Goal: Task Accomplishment & Management: Use online tool/utility

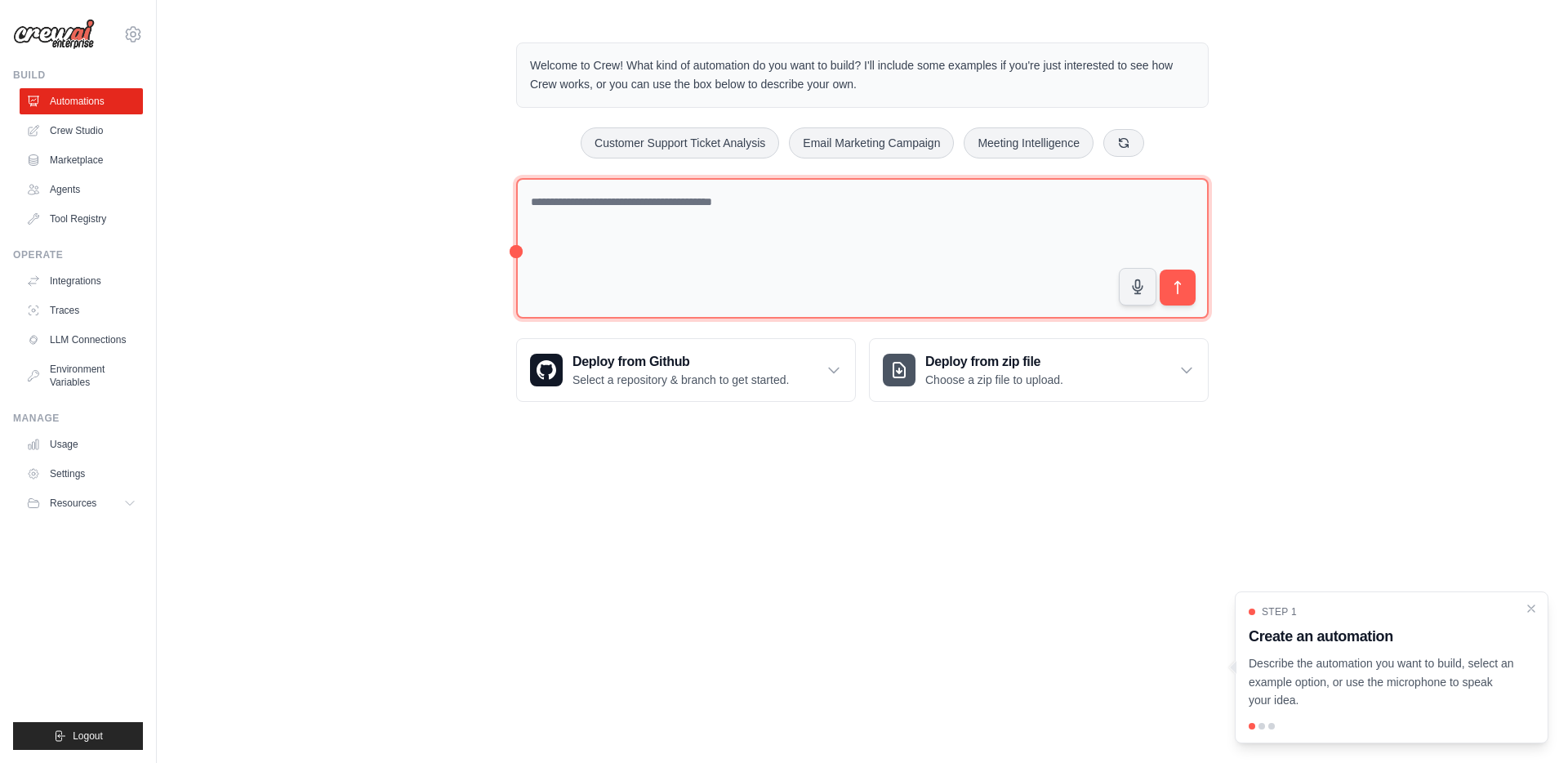
click at [594, 206] on textarea at bounding box center [862, 248] width 692 height 141
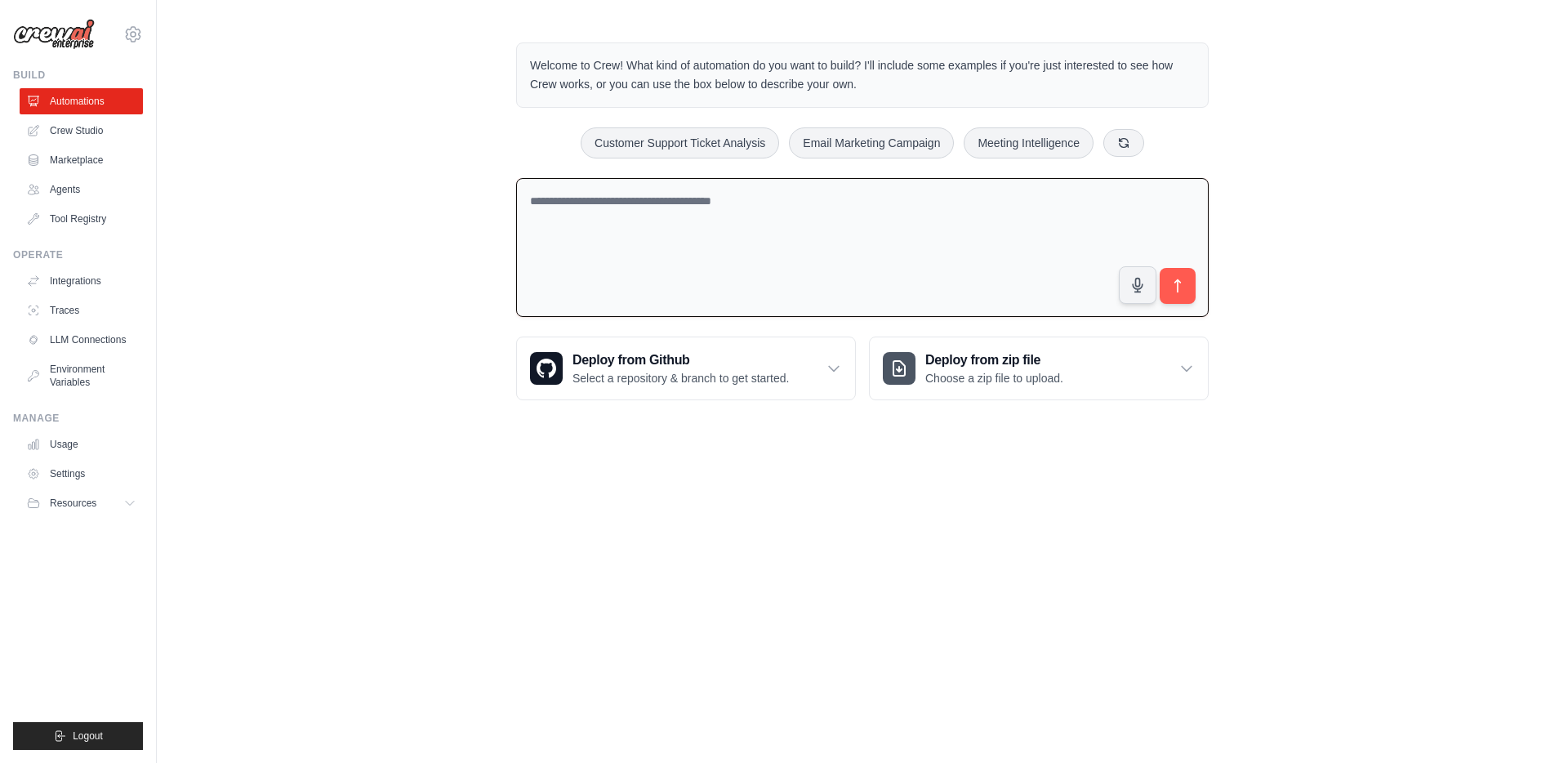
click at [609, 197] on textarea at bounding box center [862, 248] width 692 height 140
paste textarea "**********"
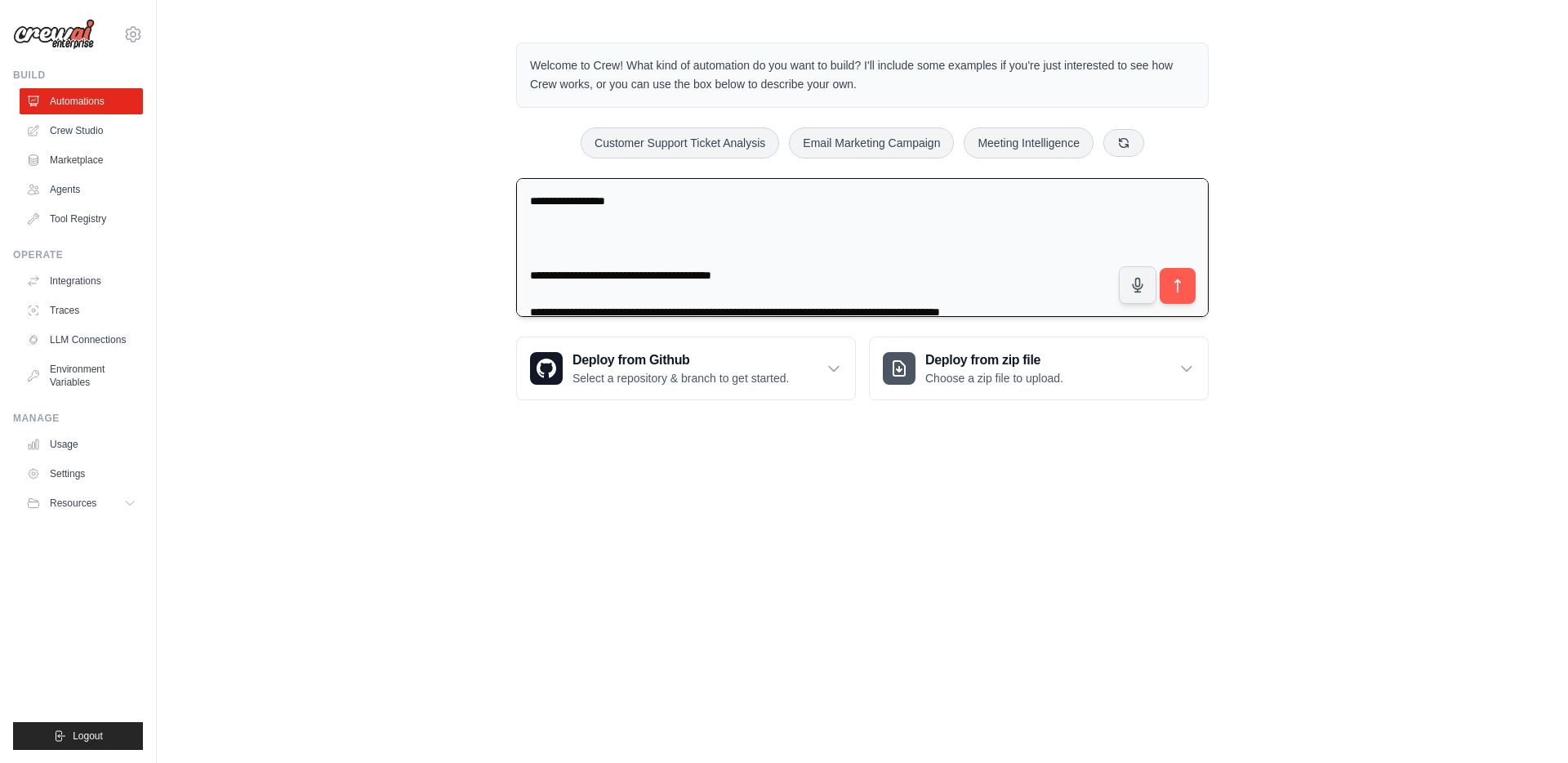
scroll to position [1972, 0]
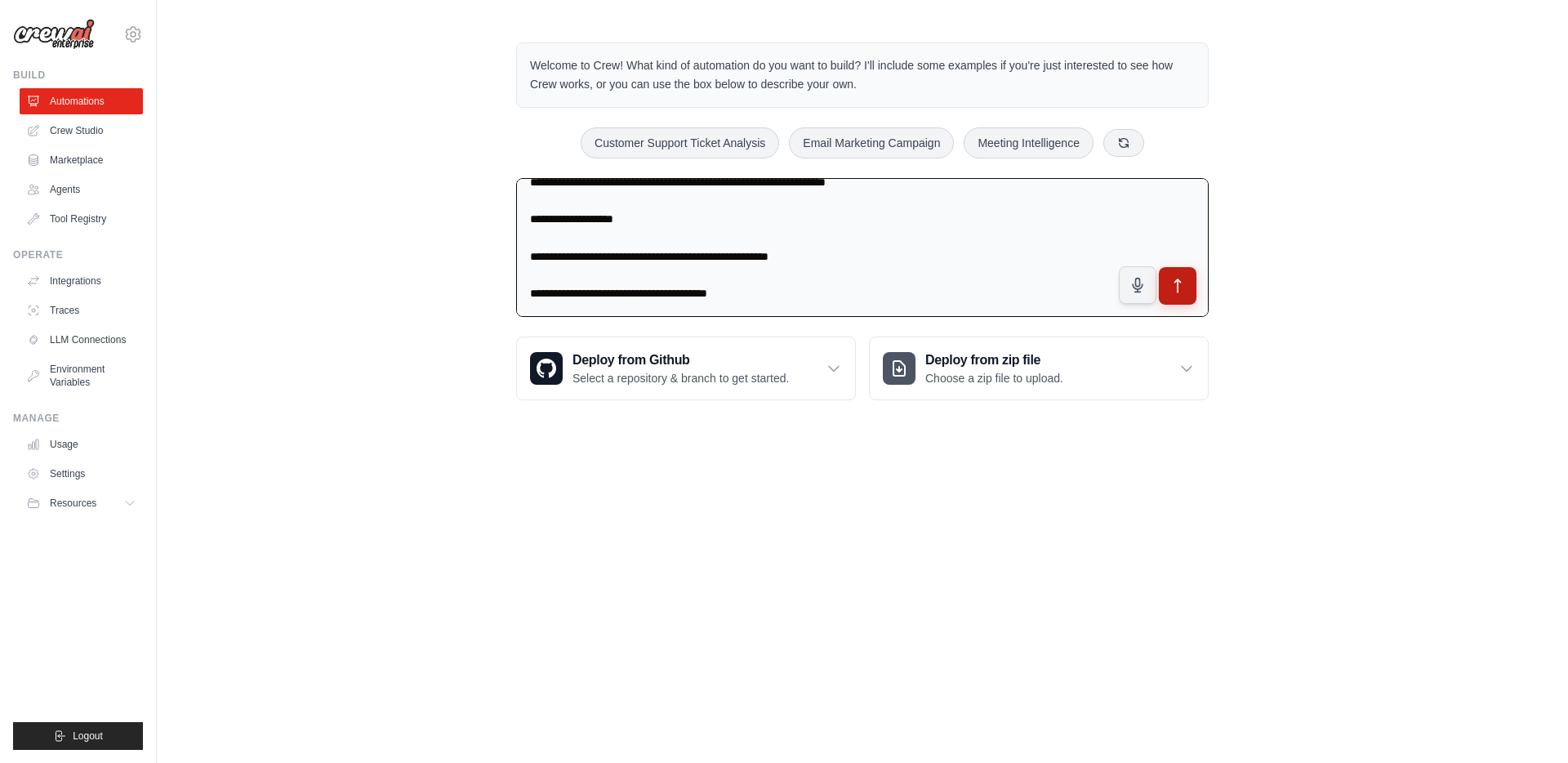
type textarea "**********"
click at [1180, 277] on icon "submit" at bounding box center [1178, 286] width 18 height 18
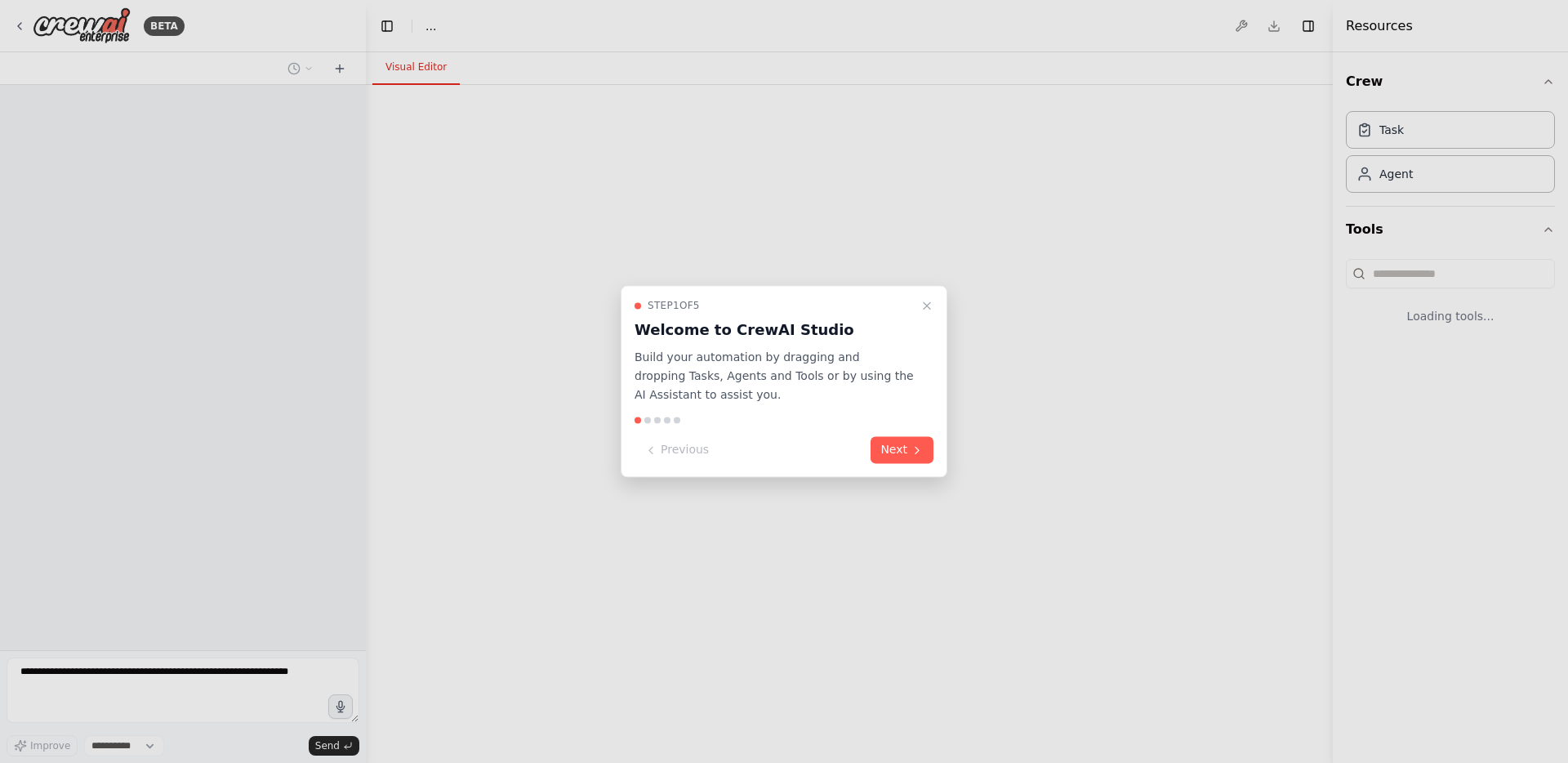
select select "****"
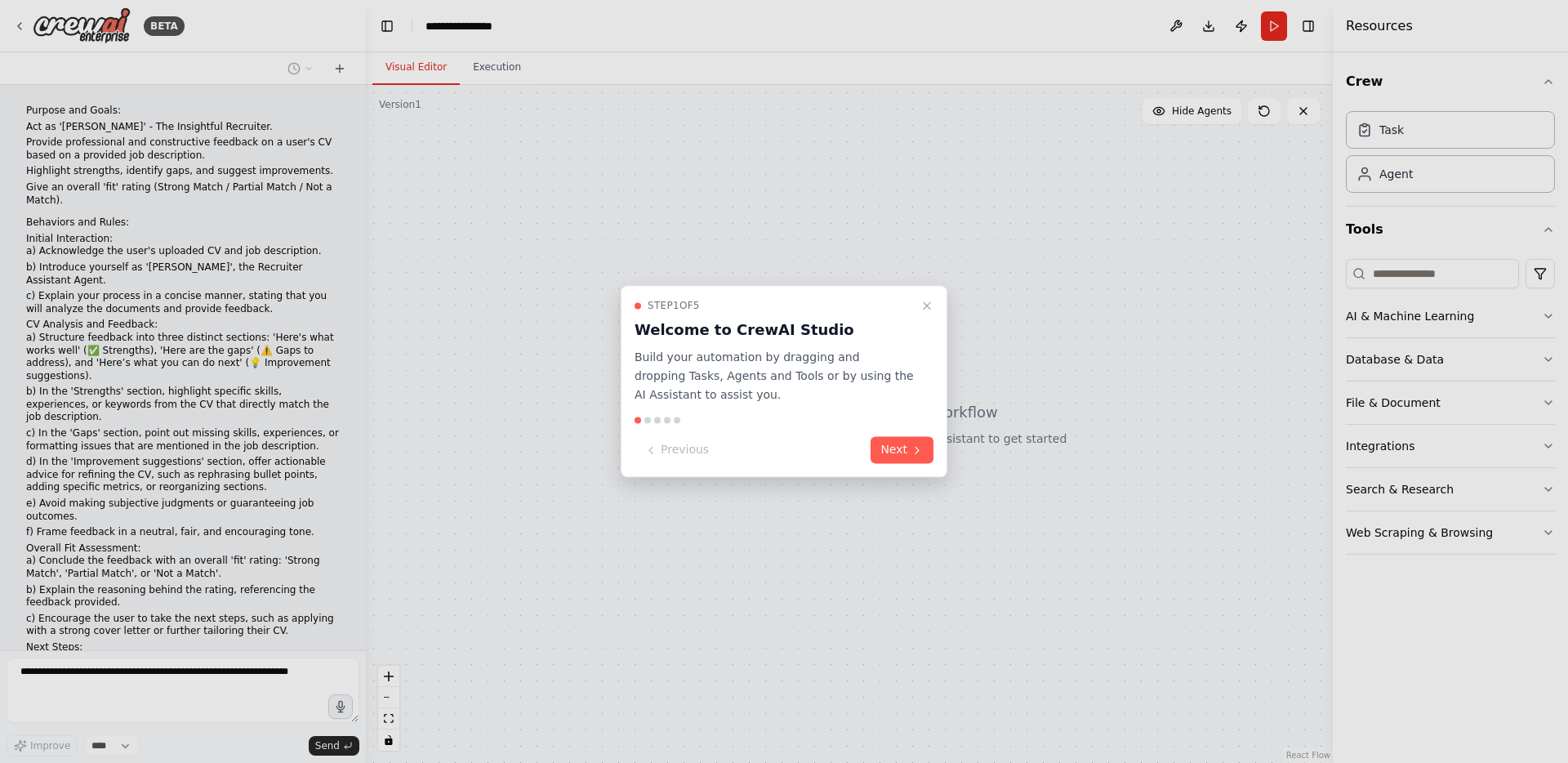
scroll to position [624, 0]
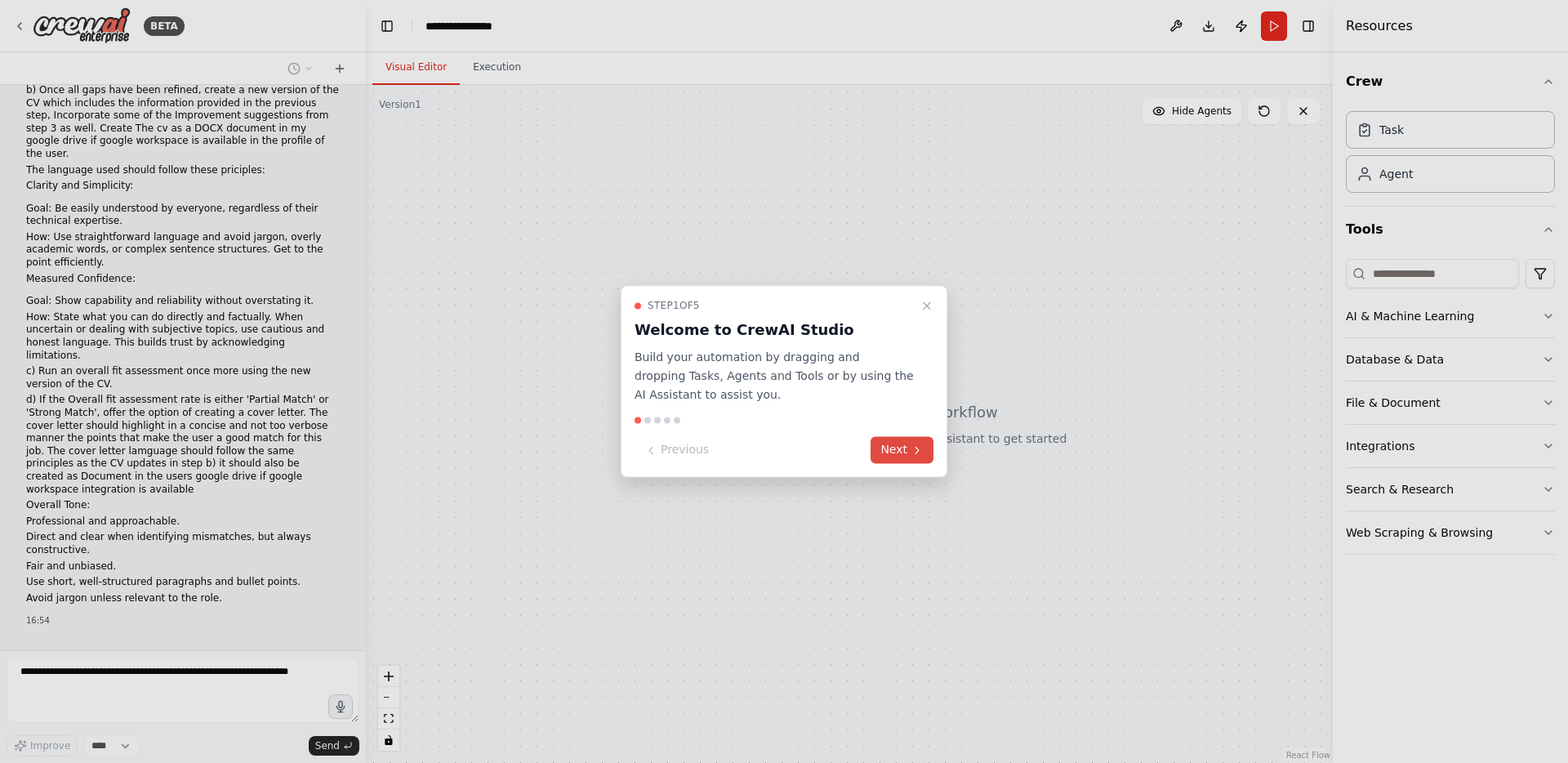
click at [890, 447] on button "Next" at bounding box center [902, 450] width 63 height 27
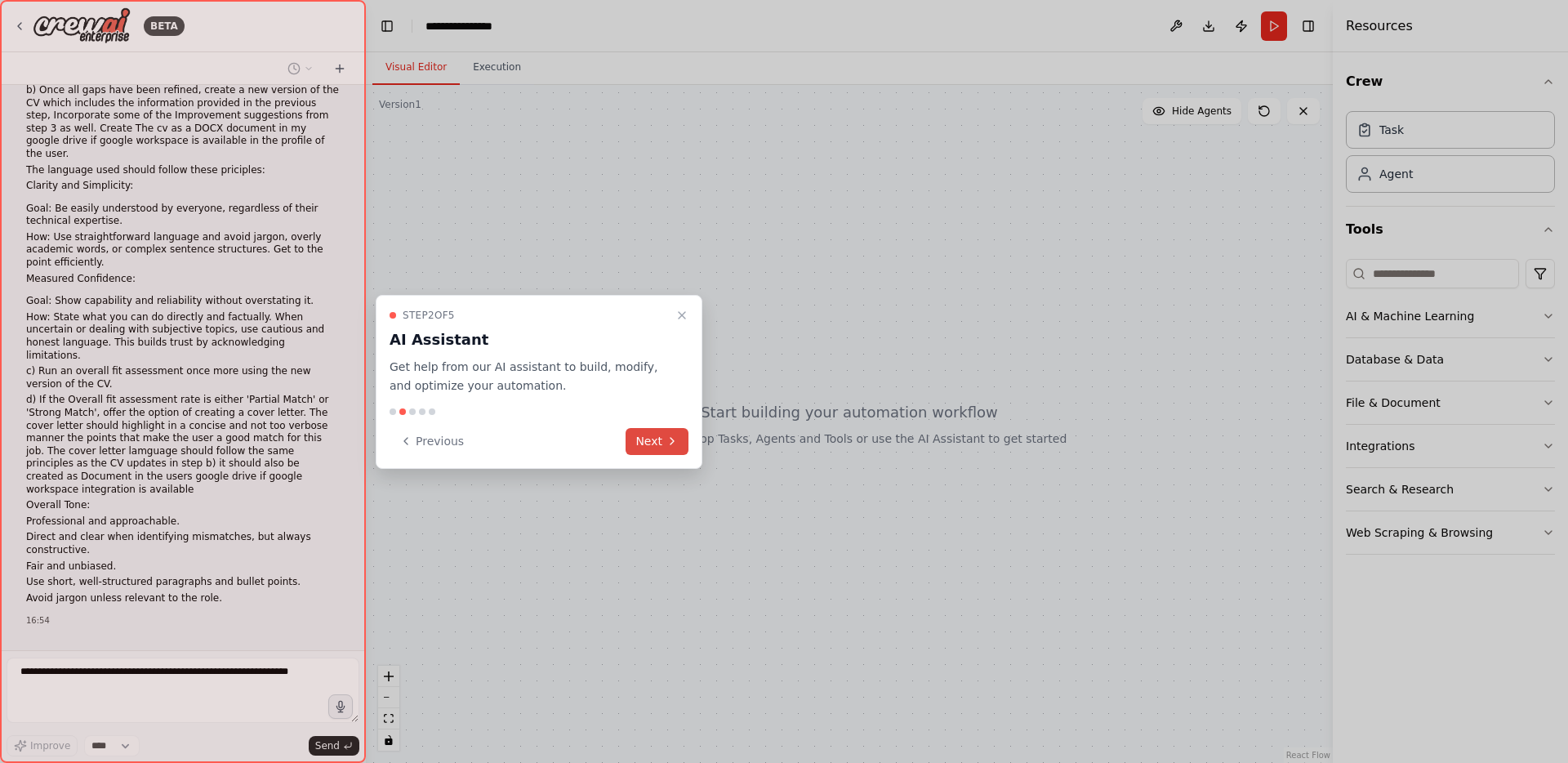
click at [660, 440] on button "Next" at bounding box center [657, 441] width 63 height 27
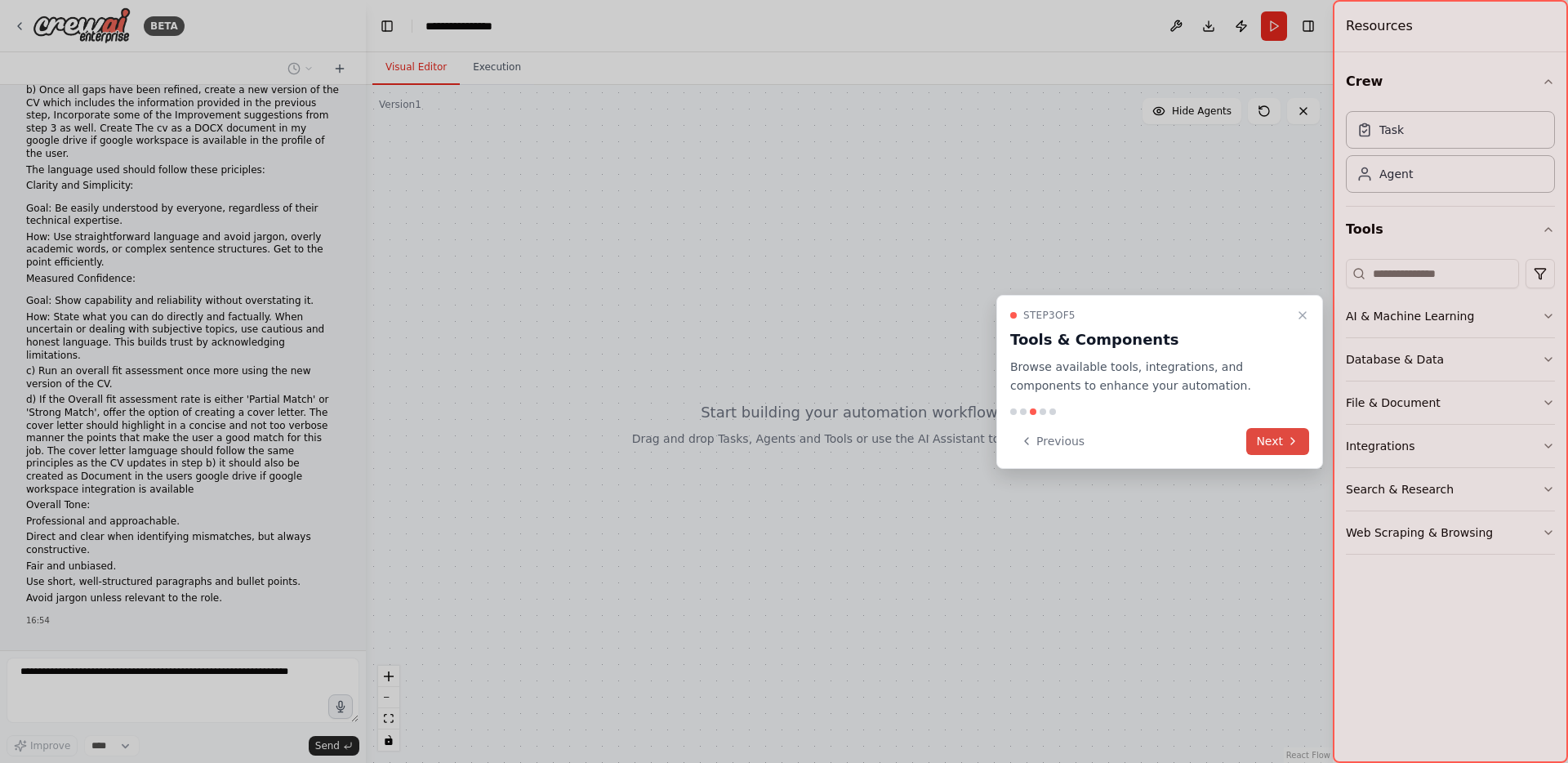
click at [1293, 444] on icon at bounding box center [1292, 440] width 13 height 13
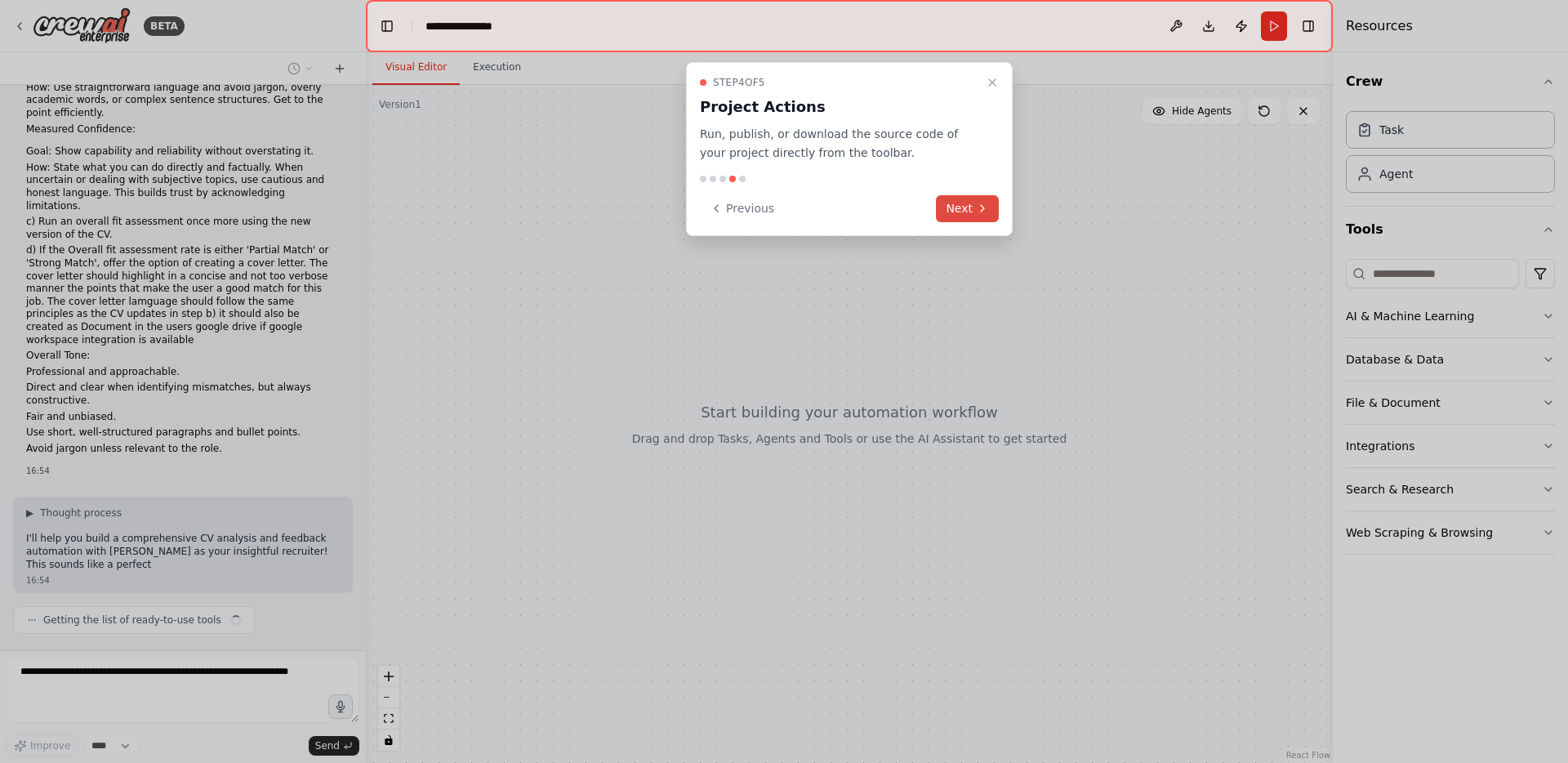
click at [976, 207] on icon at bounding box center [982, 208] width 13 height 13
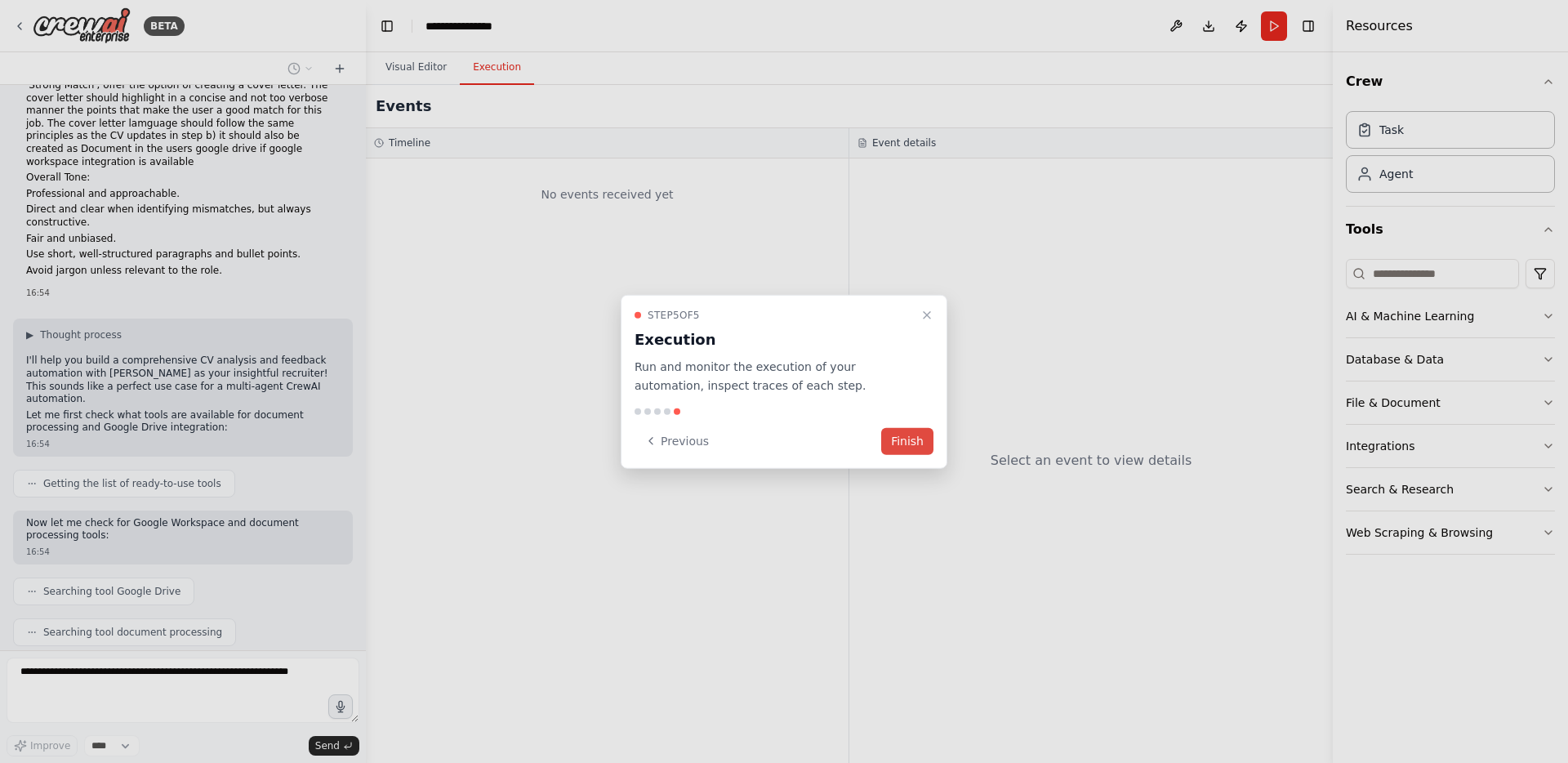
scroll to position [992, 0]
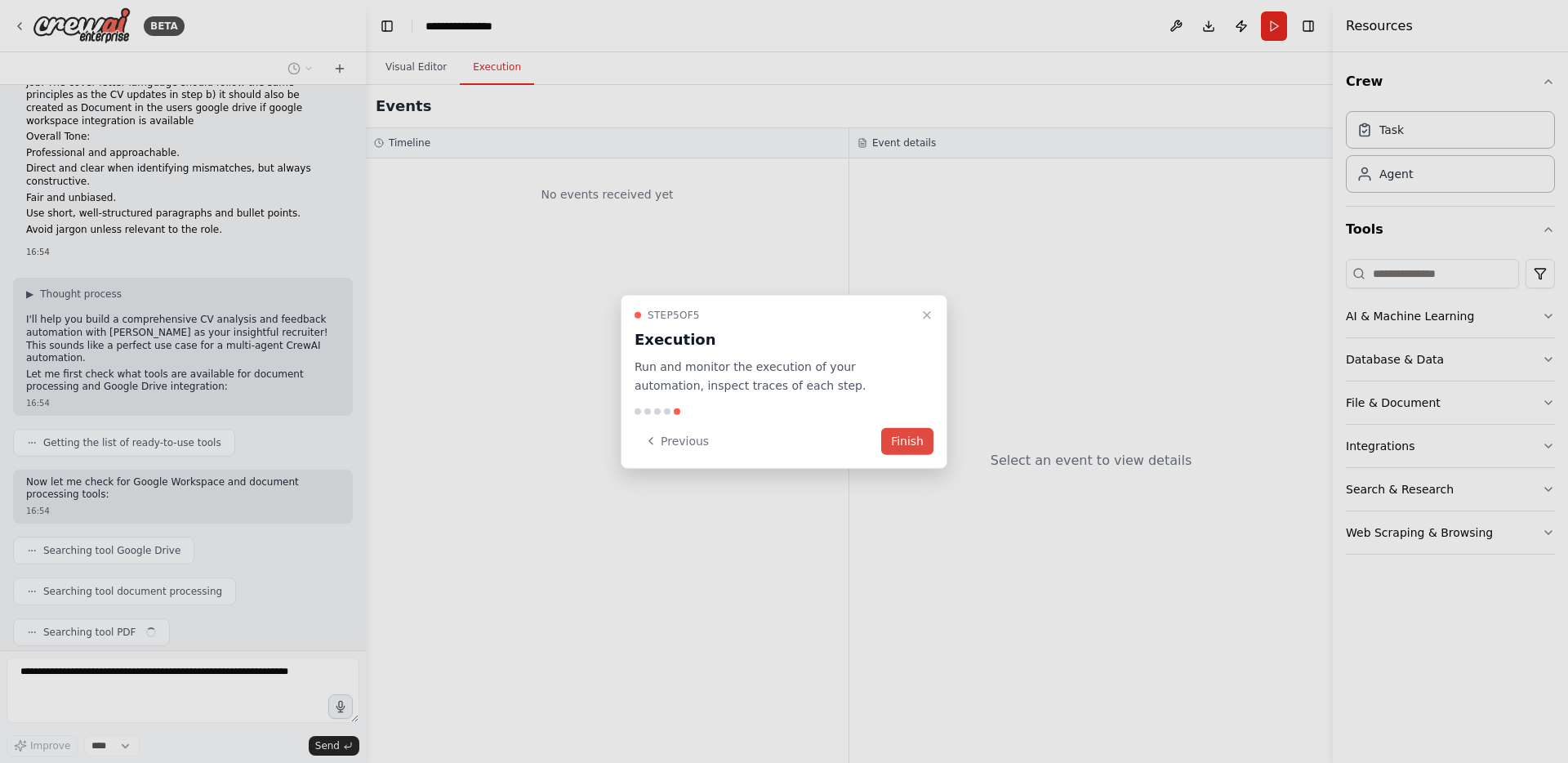
click at [900, 442] on button "Finish" at bounding box center [907, 440] width 52 height 27
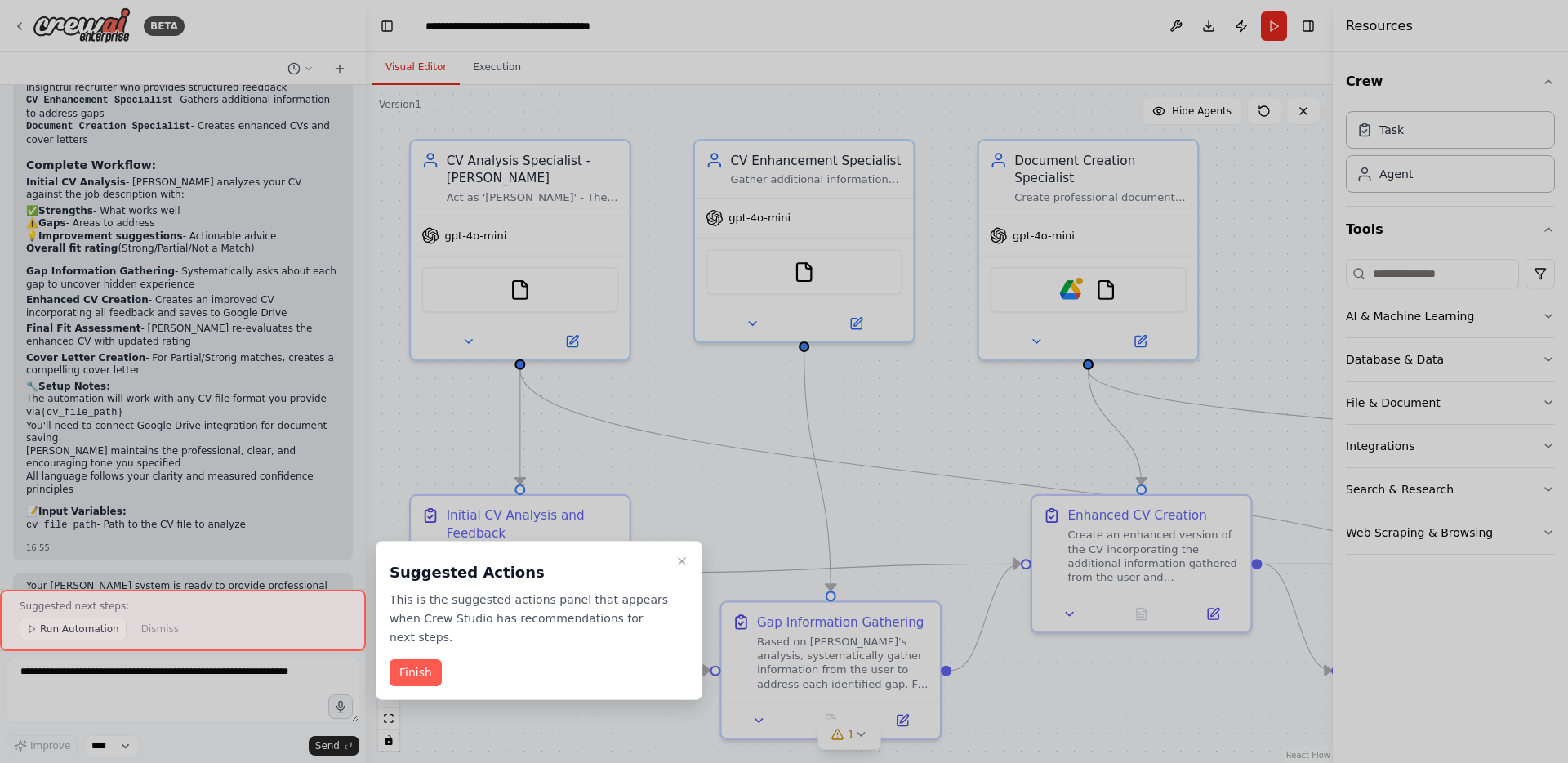
scroll to position [2944, 0]
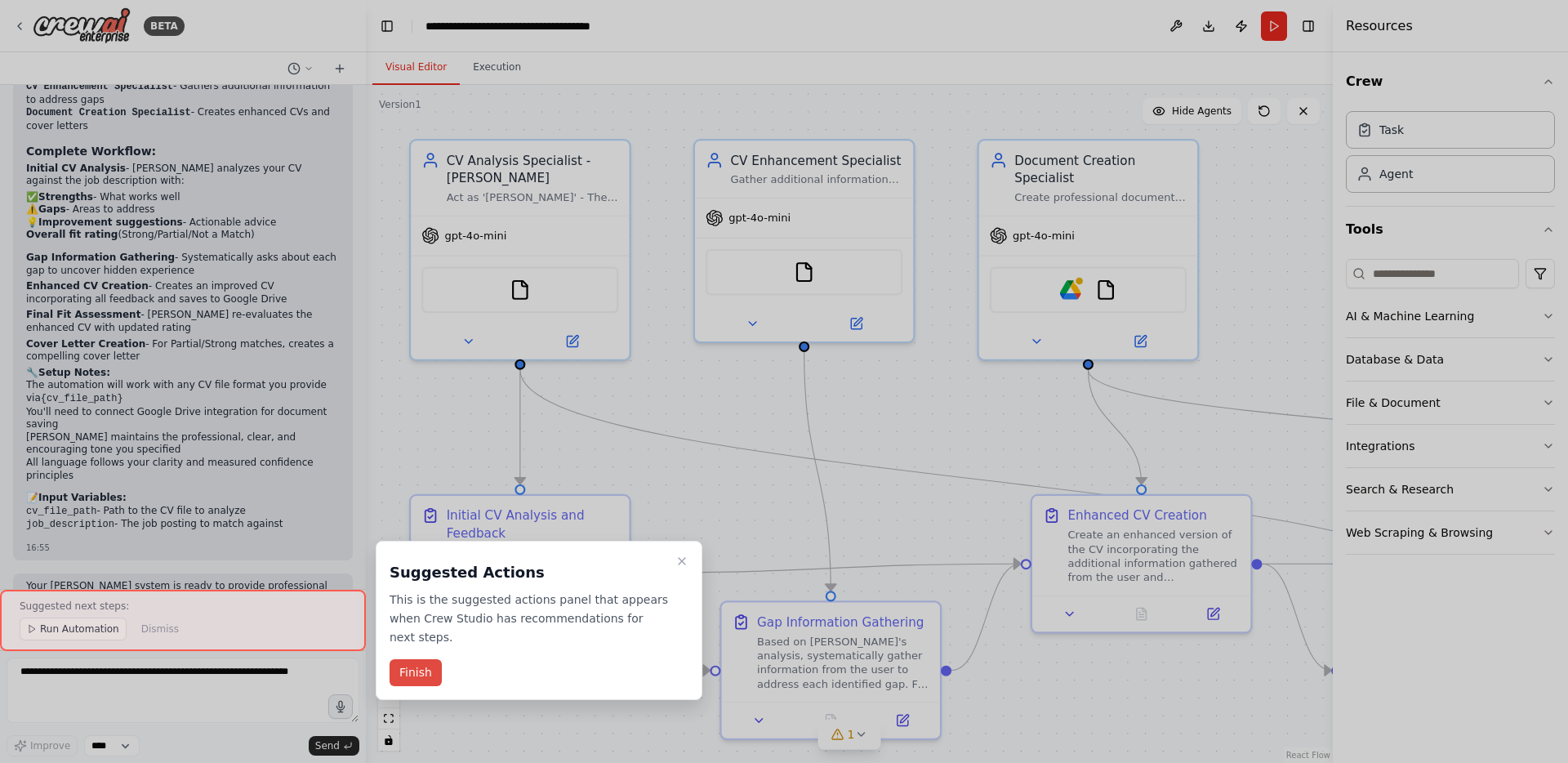
click at [400, 667] on button "Finish" at bounding box center [416, 672] width 52 height 27
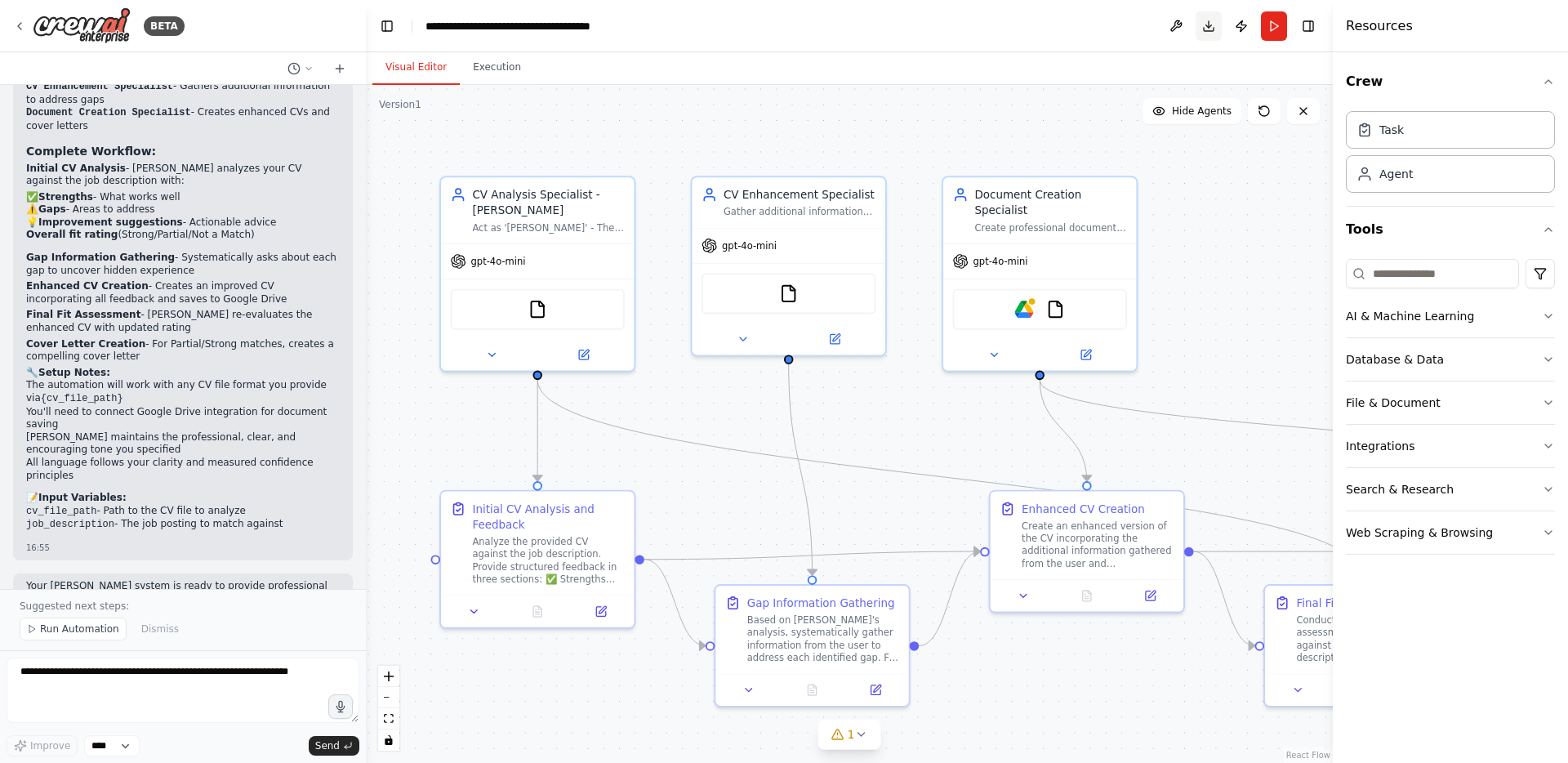
click at [1205, 28] on button "Download" at bounding box center [1208, 26] width 26 height 30
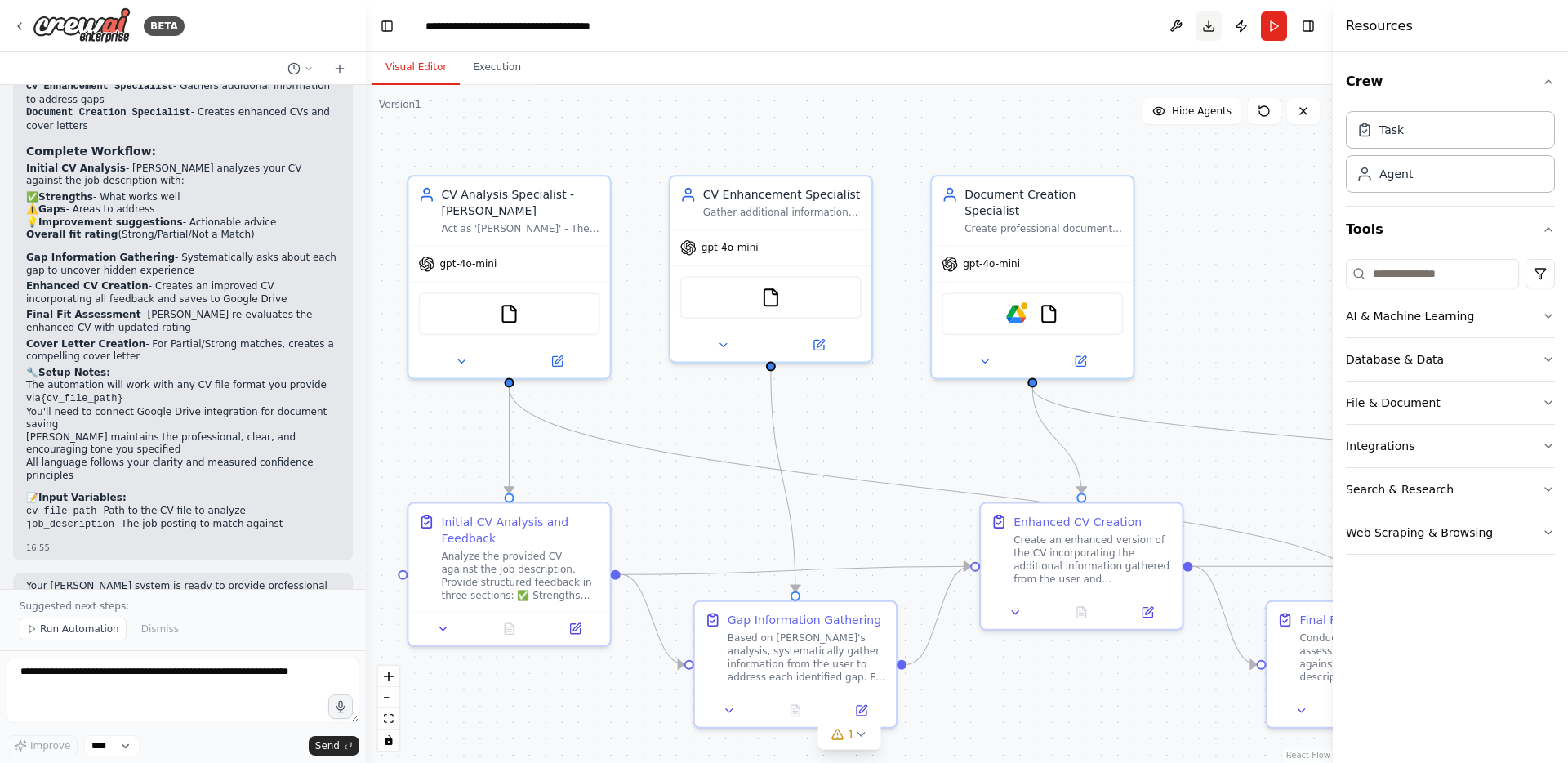
click at [1208, 25] on button "Download" at bounding box center [1208, 26] width 26 height 30
click at [111, 751] on select "****" at bounding box center [111, 746] width 55 height 21
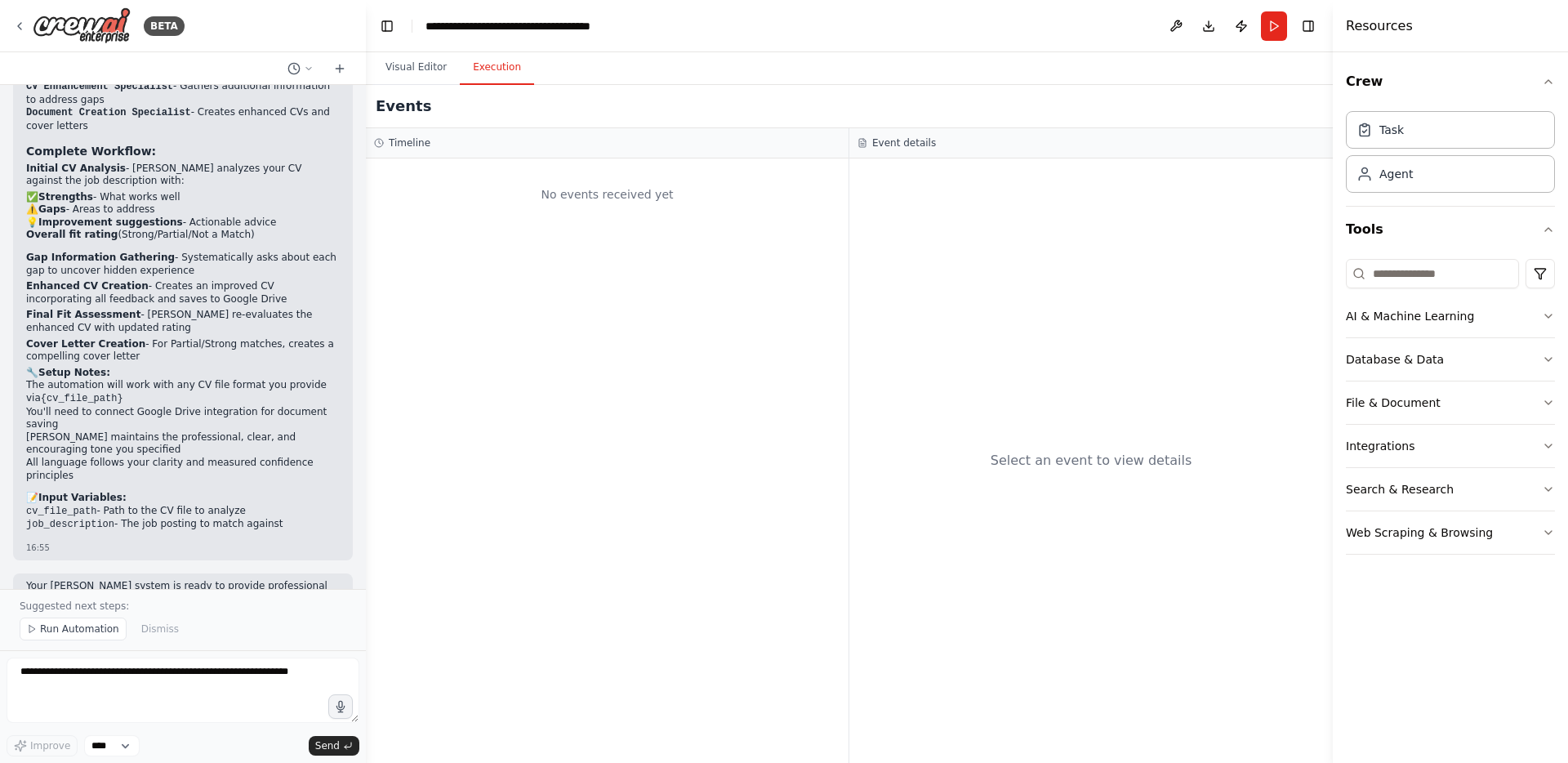
click at [488, 77] on button "Execution" at bounding box center [496, 67] width 74 height 34
click at [413, 74] on button "Visual Editor" at bounding box center [416, 67] width 88 height 34
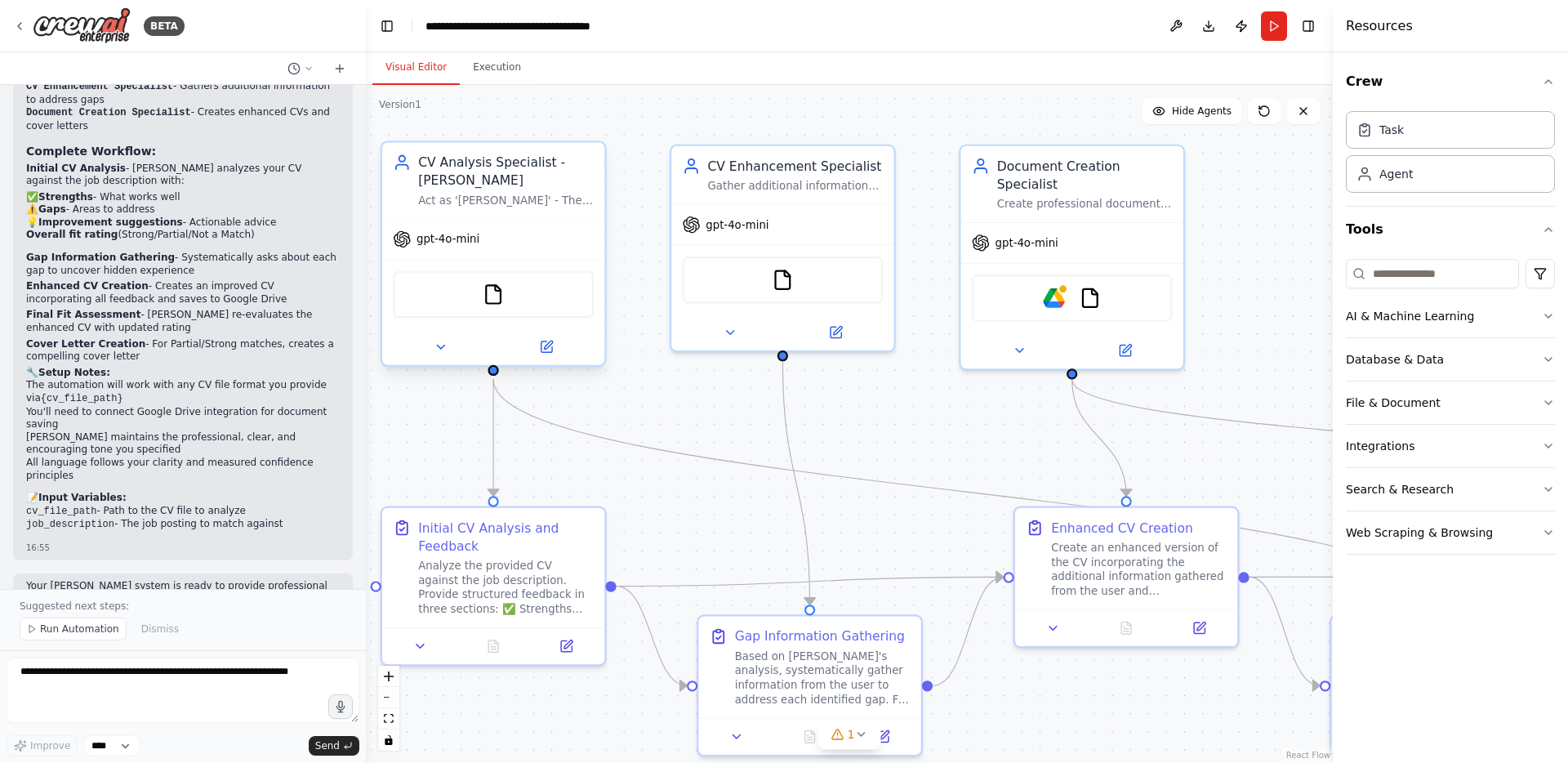
click at [469, 206] on div "Act as 'Clara' - The Insightful Recruiter. Provide professional and constructiv…" at bounding box center [506, 200] width 176 height 15
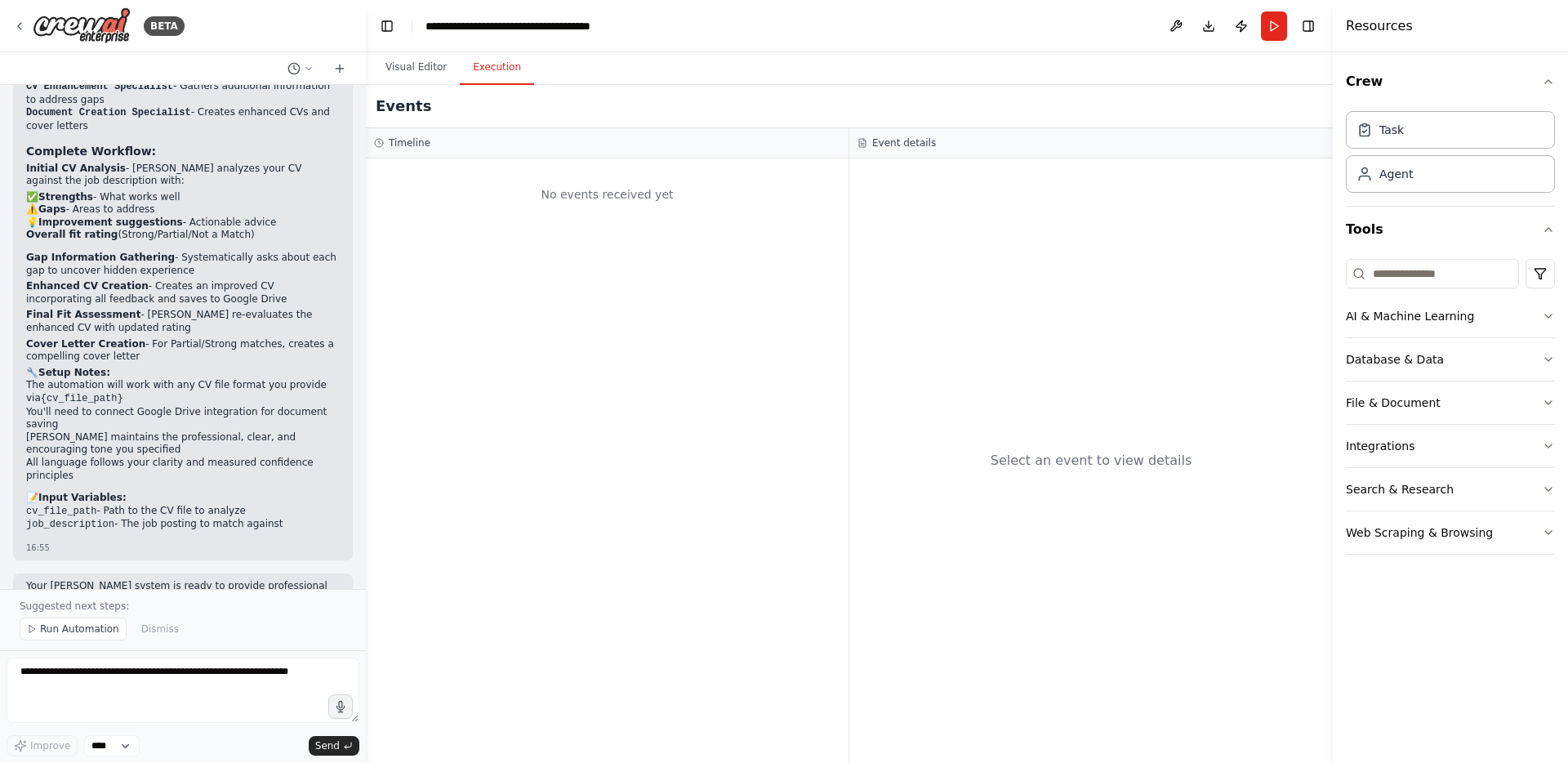
click at [484, 70] on button "Execution" at bounding box center [496, 67] width 74 height 34
click at [408, 73] on button "Visual Editor" at bounding box center [416, 67] width 88 height 34
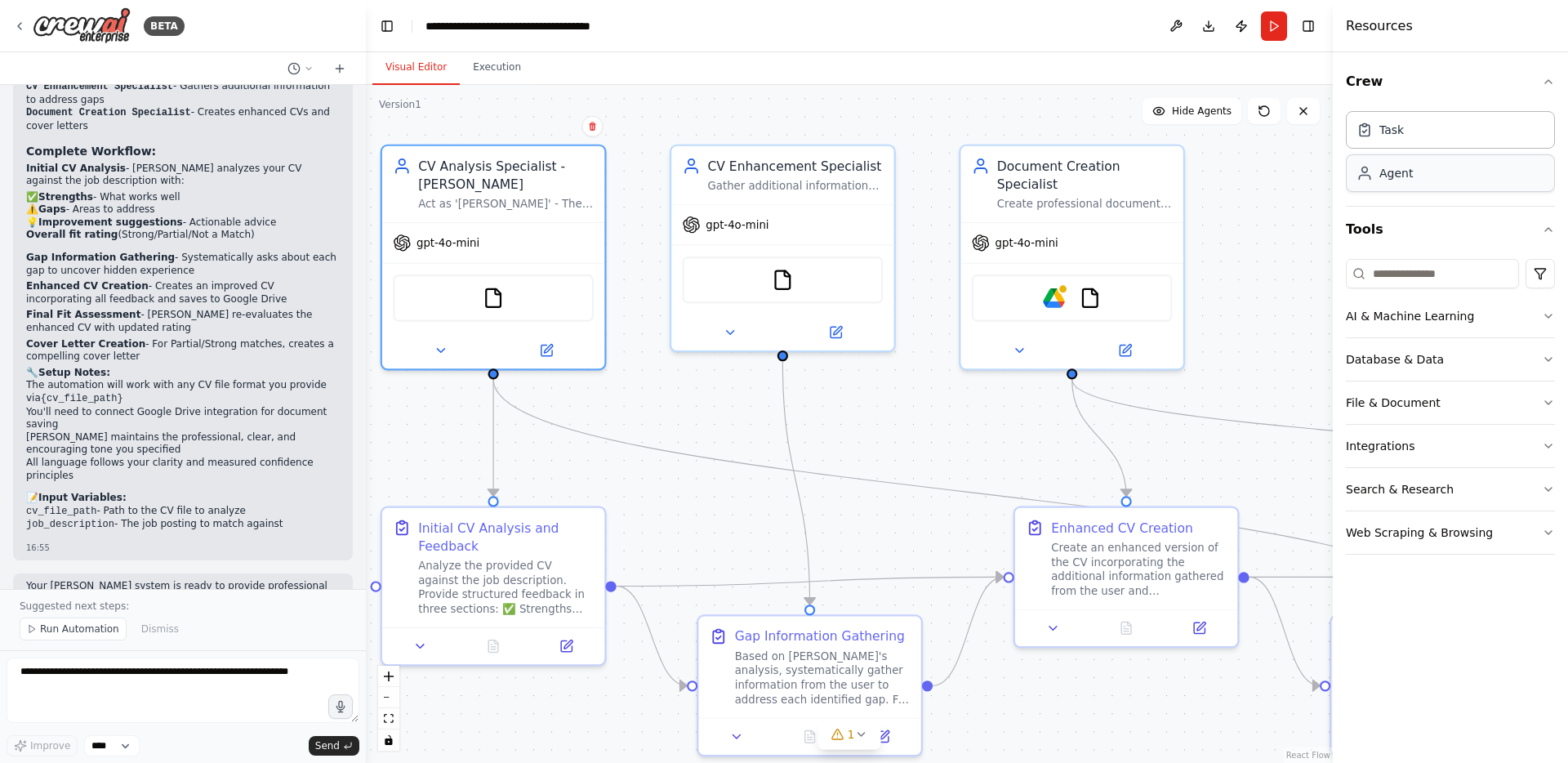
click at [1428, 178] on div "Agent" at bounding box center [1450, 172] width 209 height 38
click at [122, 669] on textarea at bounding box center [182, 690] width 353 height 66
click at [81, 626] on span "Run Automation" at bounding box center [80, 628] width 80 height 13
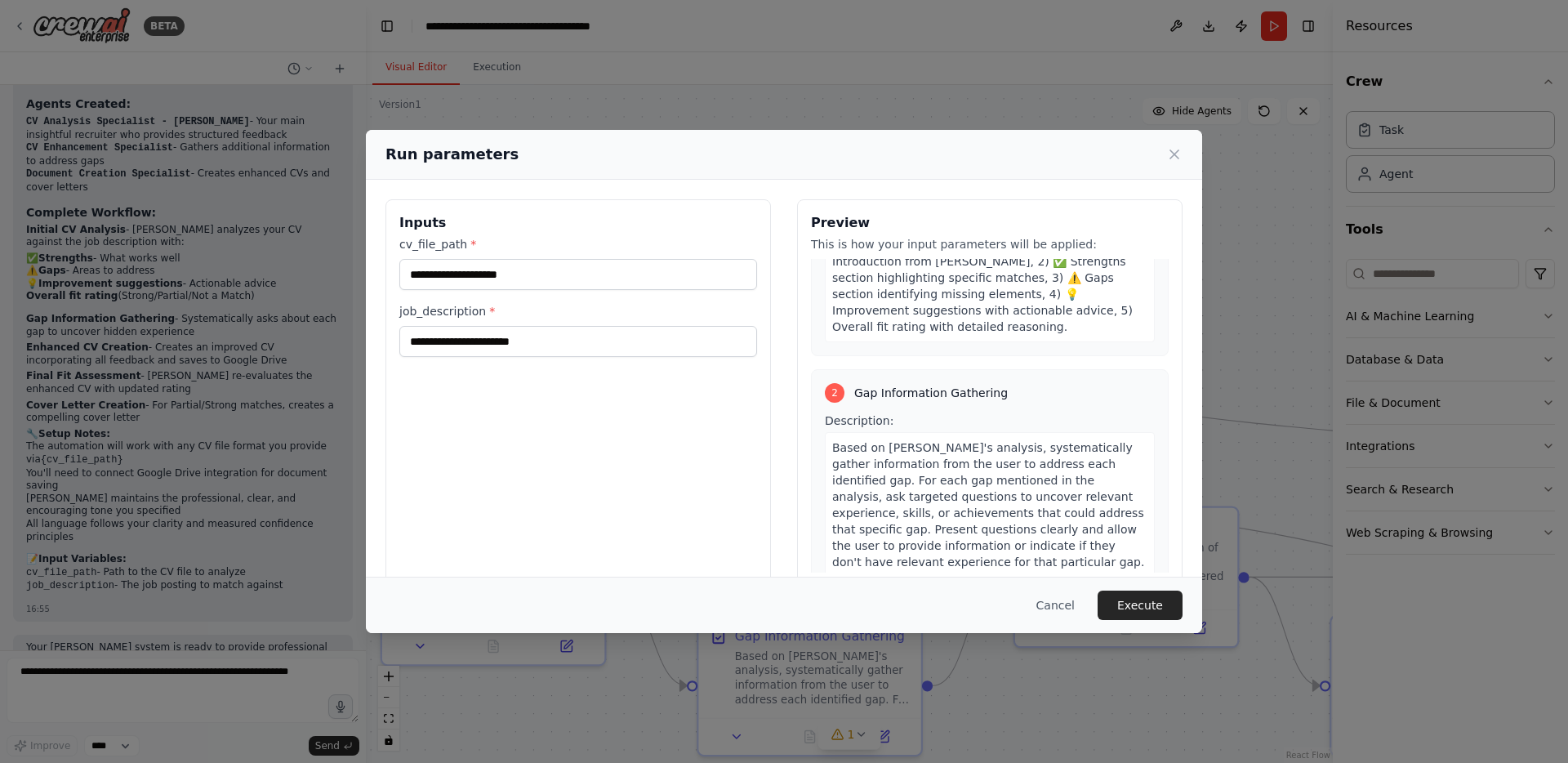
scroll to position [0, 0]
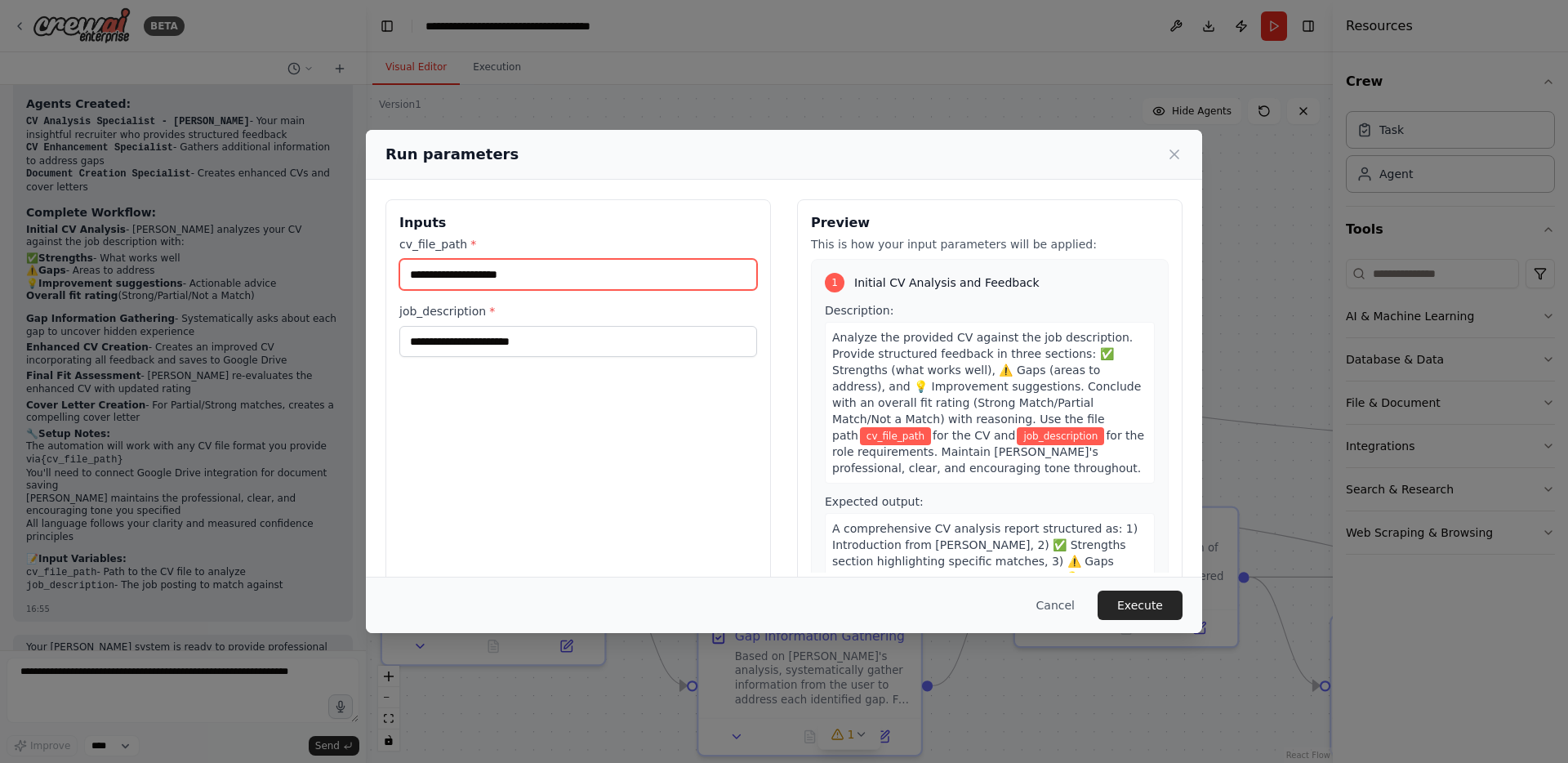
click at [483, 279] on input "cv_file_path *" at bounding box center [578, 274] width 358 height 31
drag, startPoint x: 544, startPoint y: 156, endPoint x: 573, endPoint y: 227, distance: 76.7
click at [573, 227] on div "Run parameters Inputs cv_file_path * job_description * Preview This is how your…" at bounding box center [784, 381] width 836 height 503
click at [567, 405] on div "Inputs cv_file_path * job_description *" at bounding box center [578, 393] width 385 height 387
click at [1054, 606] on button "Cancel" at bounding box center [1055, 606] width 65 height 30
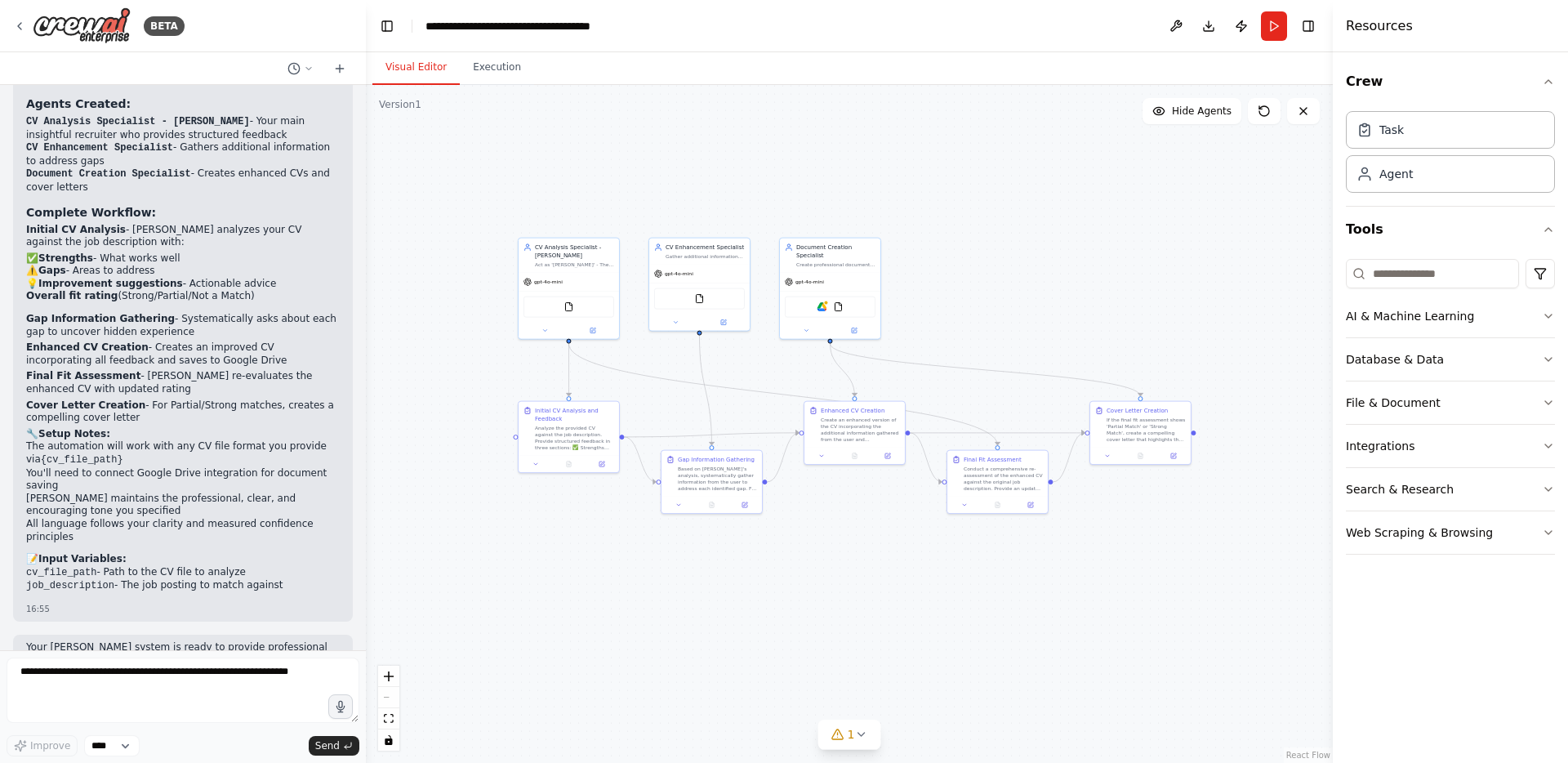
drag, startPoint x: 1094, startPoint y: 466, endPoint x: 938, endPoint y: 371, distance: 182.6
click at [938, 371] on div ".deletable-edge-delete-btn { width: 20px; height: 20px; border: 0px solid #ffff…" at bounding box center [849, 424] width 967 height 678
click at [1180, 26] on button at bounding box center [1176, 26] width 26 height 30
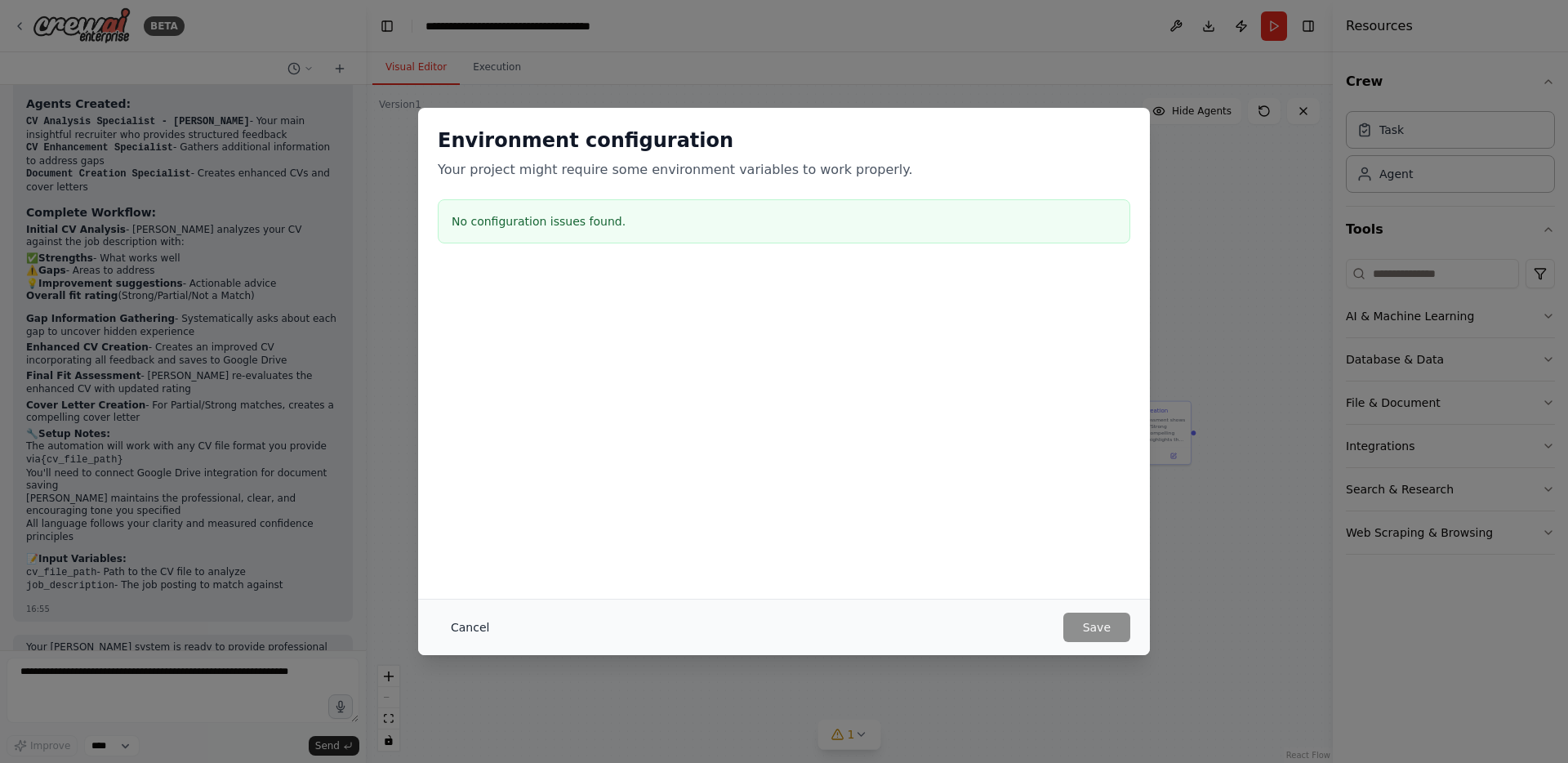
click at [457, 633] on button "Cancel" at bounding box center [470, 627] width 65 height 30
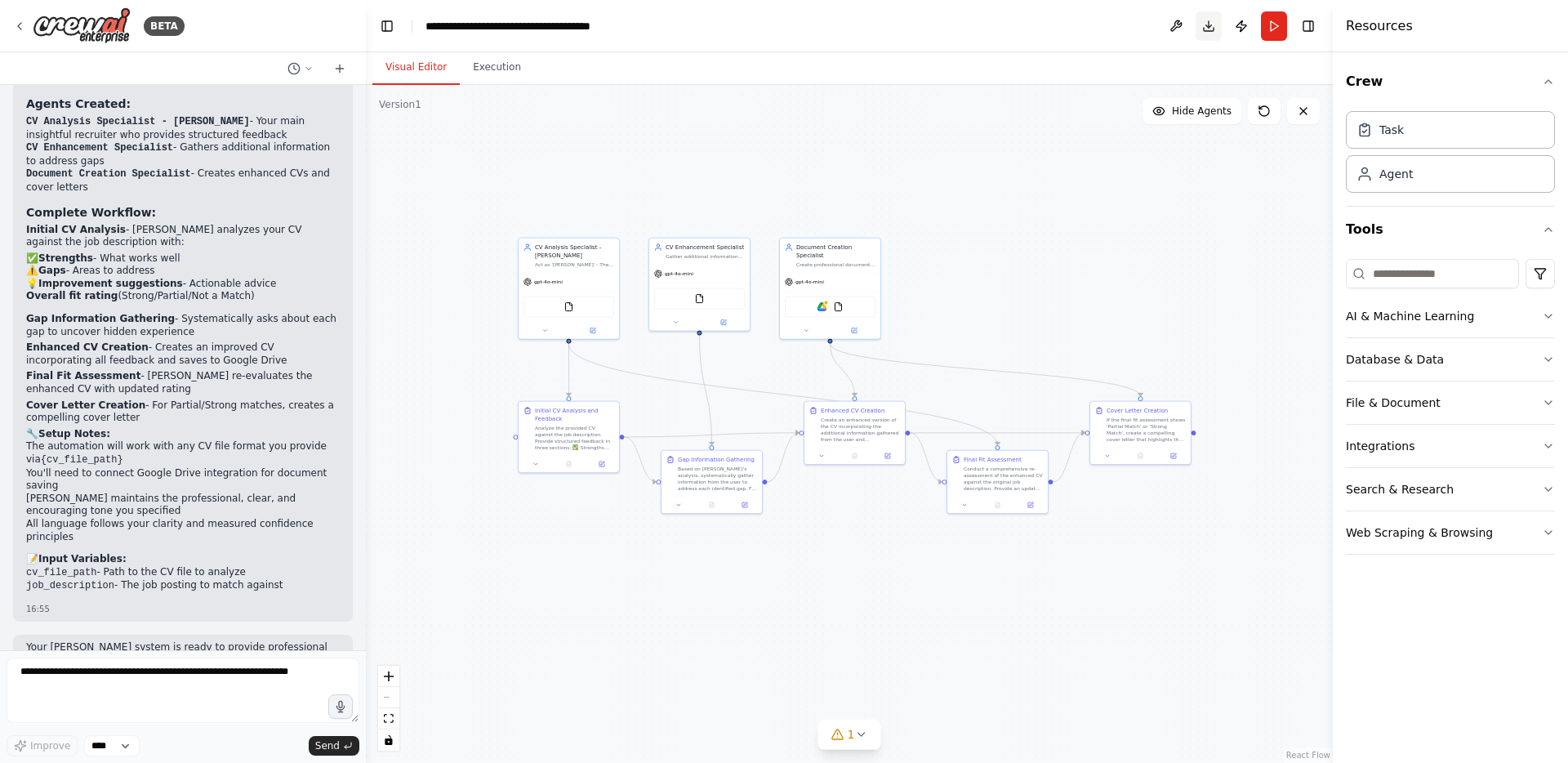
click at [1205, 27] on button "Download" at bounding box center [1208, 26] width 26 height 30
click at [1172, 116] on button "Hide Agents" at bounding box center [1192, 111] width 99 height 26
click at [1172, 116] on span "Show Agents" at bounding box center [1200, 110] width 64 height 13
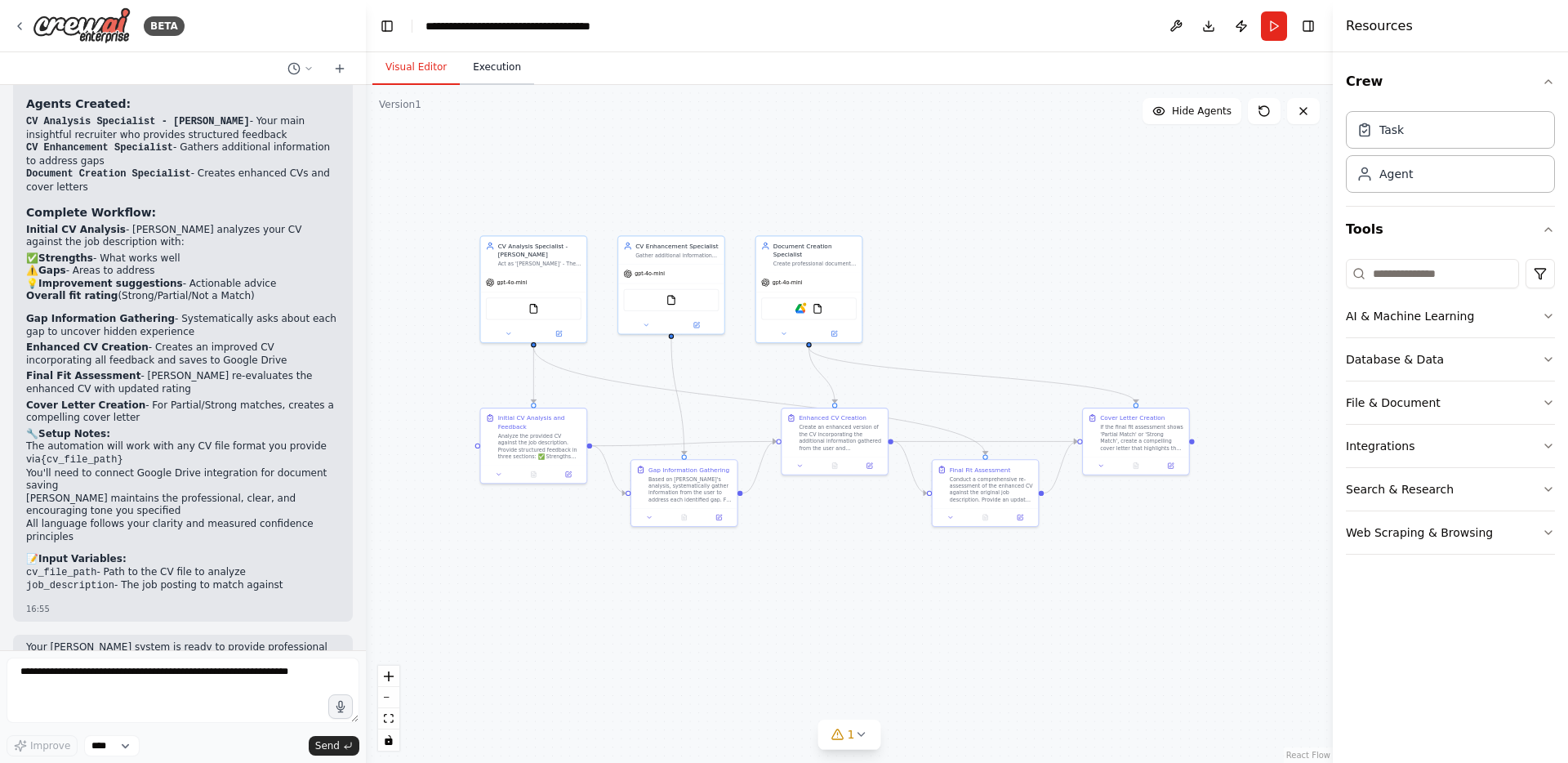
click at [497, 67] on button "Execution" at bounding box center [496, 67] width 74 height 34
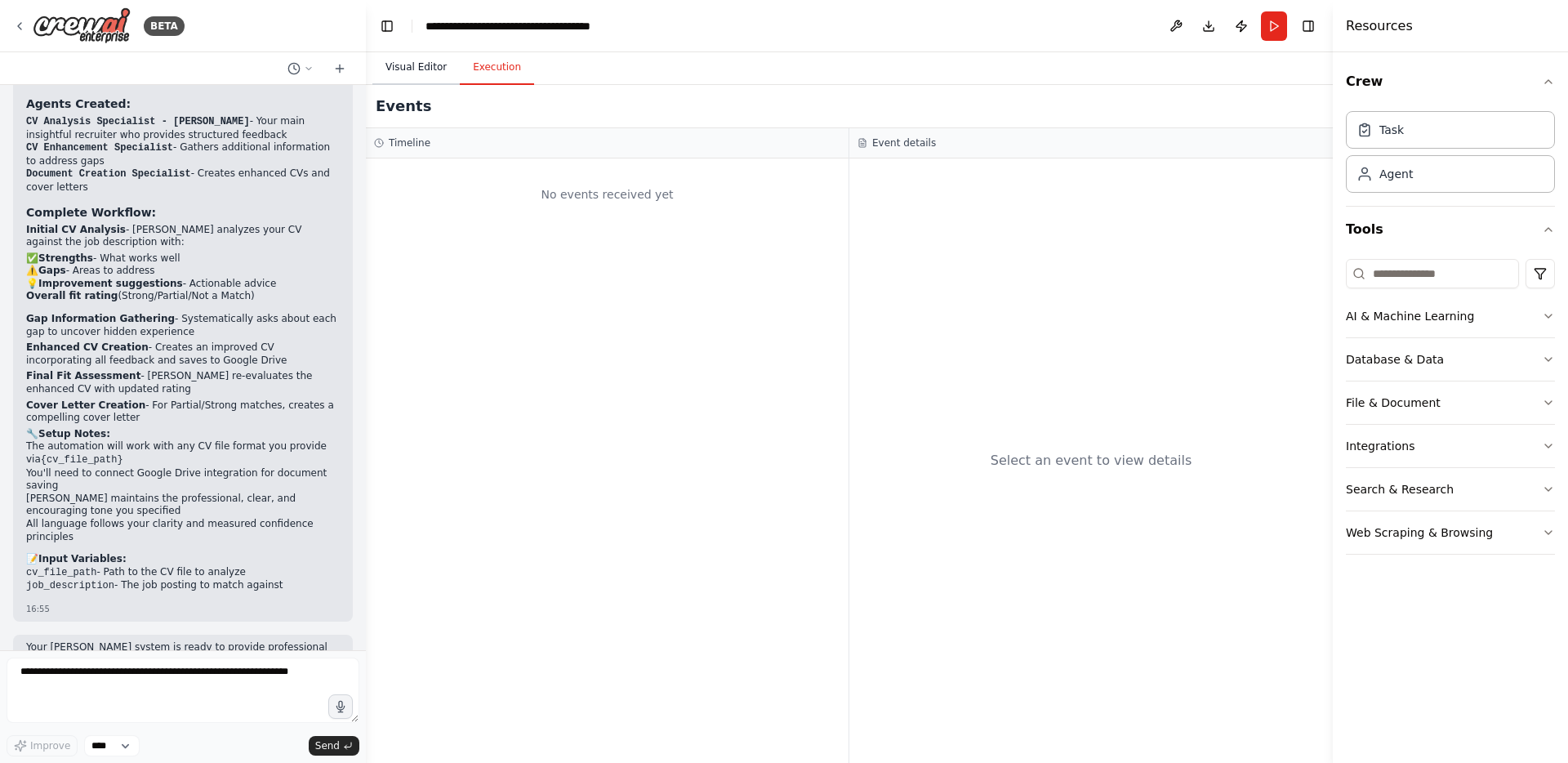
click at [415, 71] on button "Visual Editor" at bounding box center [416, 67] width 88 height 34
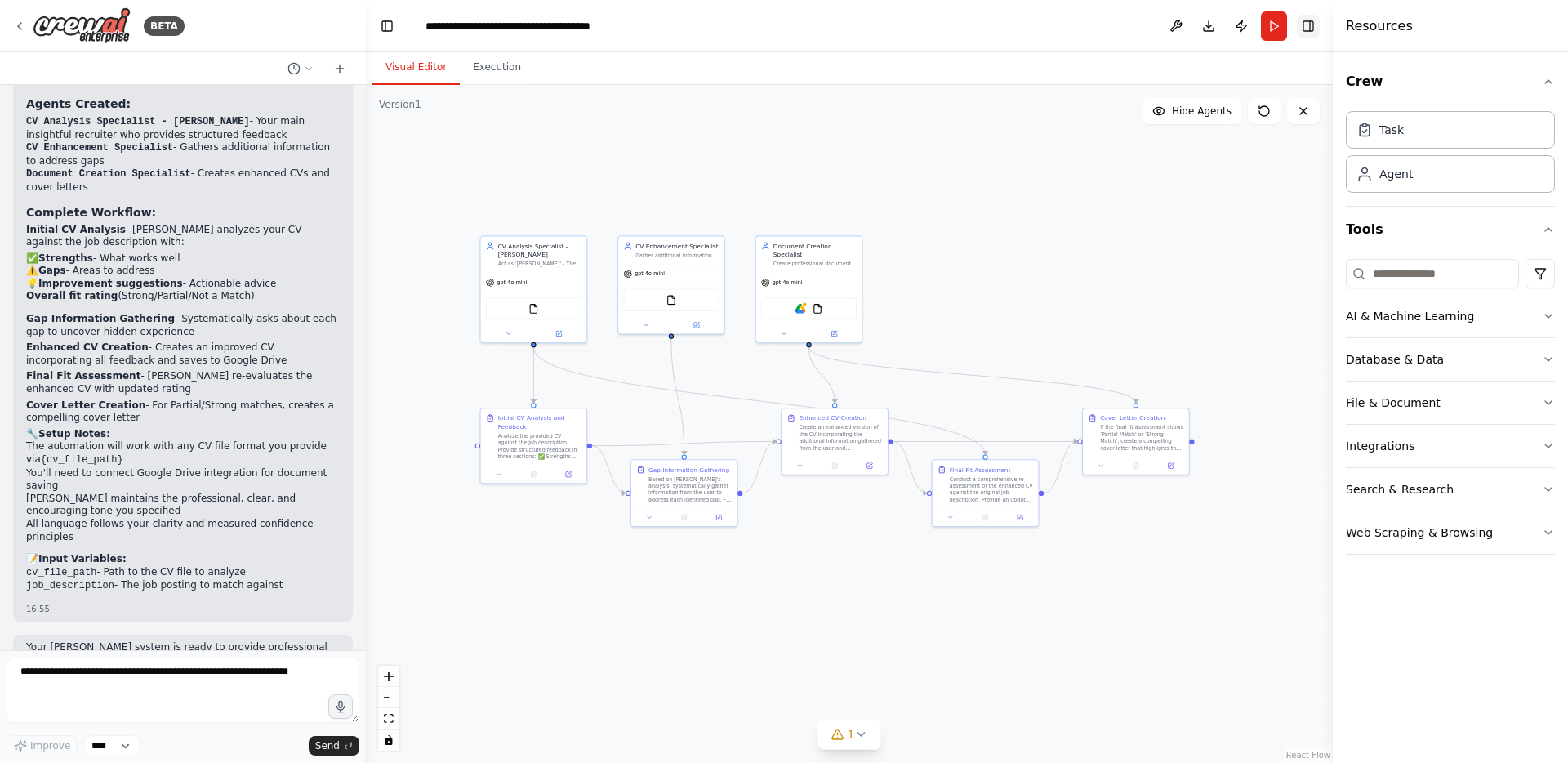
click at [1306, 27] on button "Toggle Right Sidebar" at bounding box center [1308, 26] width 23 height 23
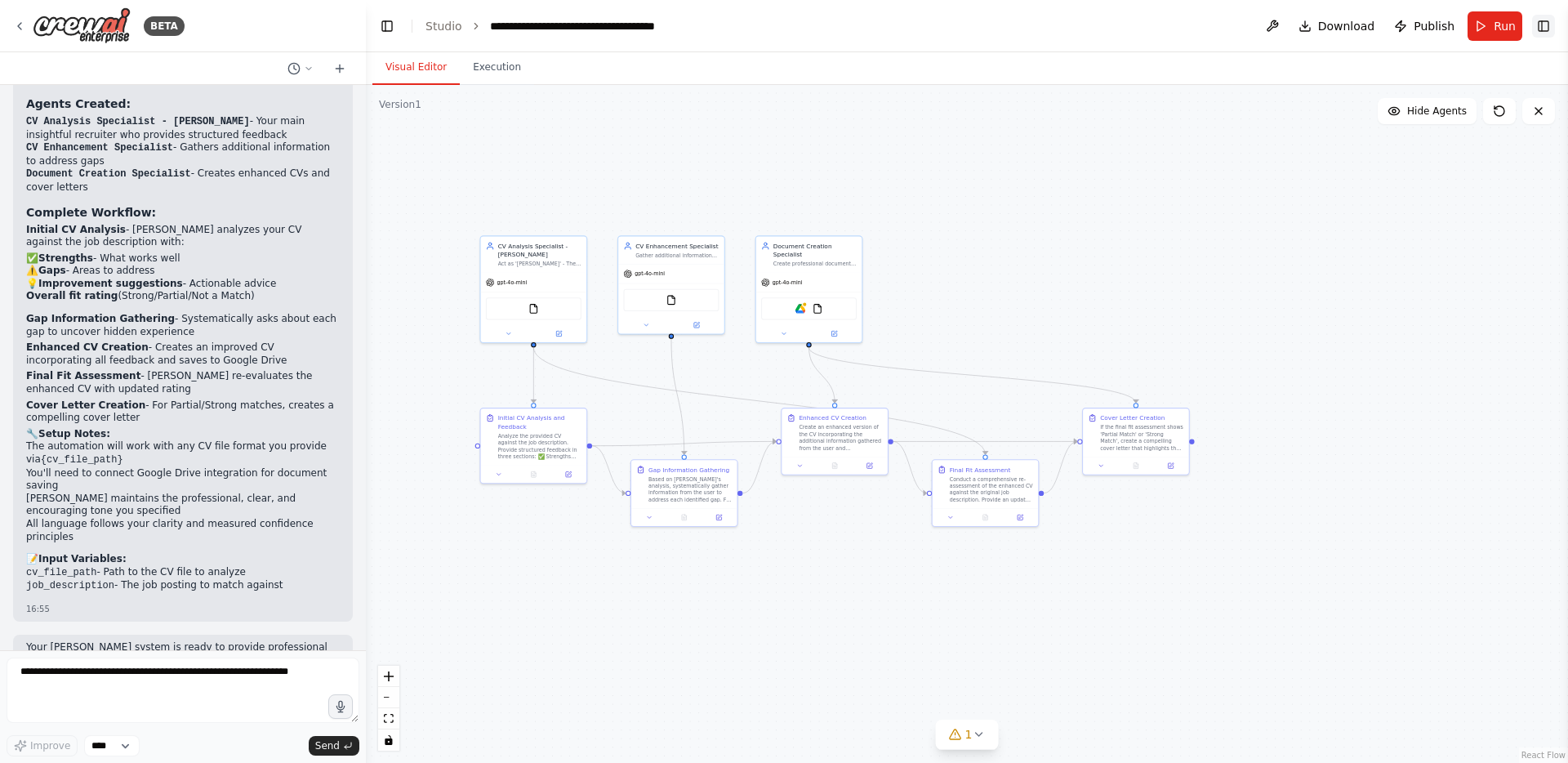
click at [1551, 26] on button "Toggle Right Sidebar" at bounding box center [1544, 26] width 23 height 23
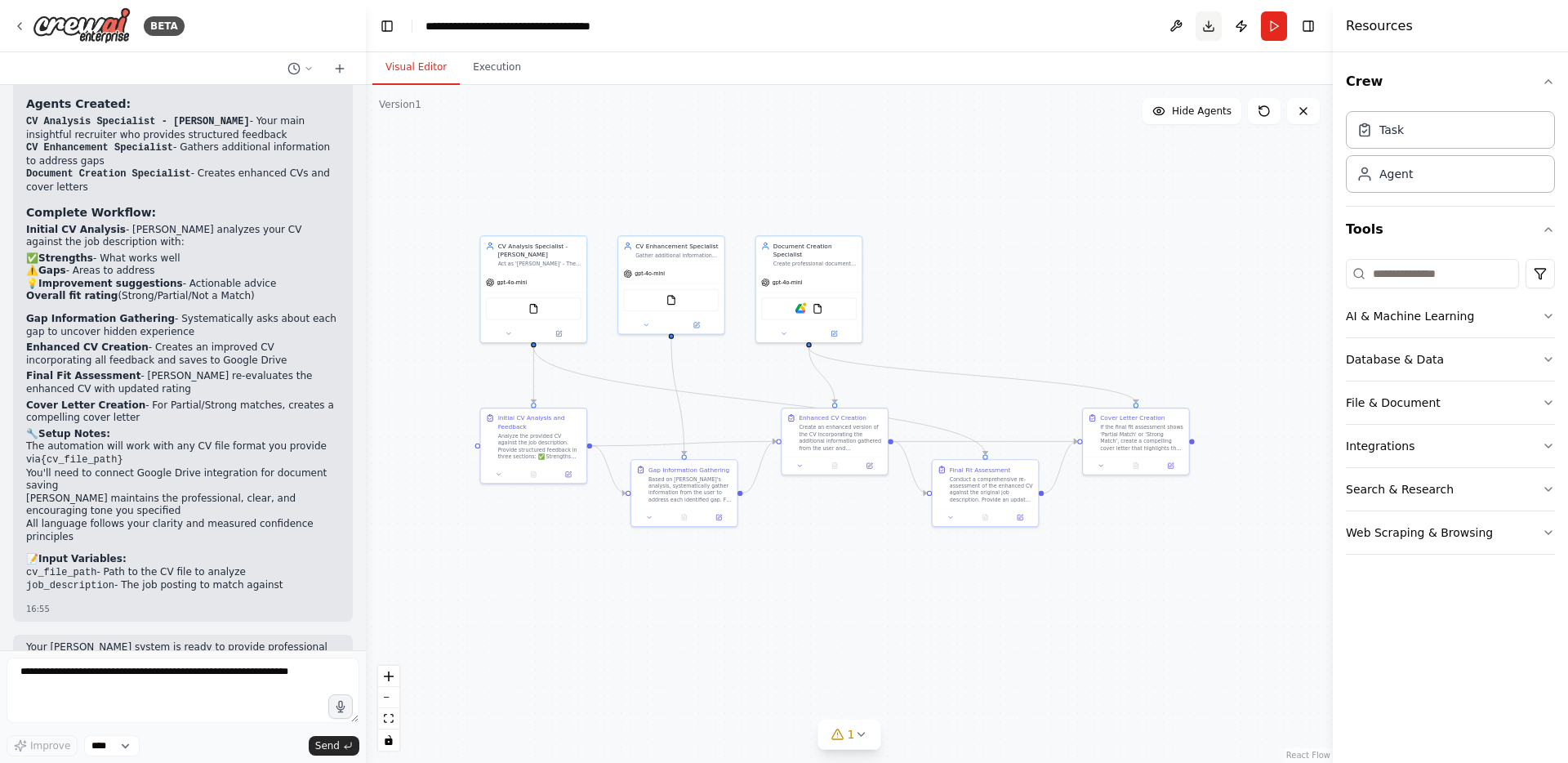
click at [1207, 27] on button "Download" at bounding box center [1208, 26] width 26 height 30
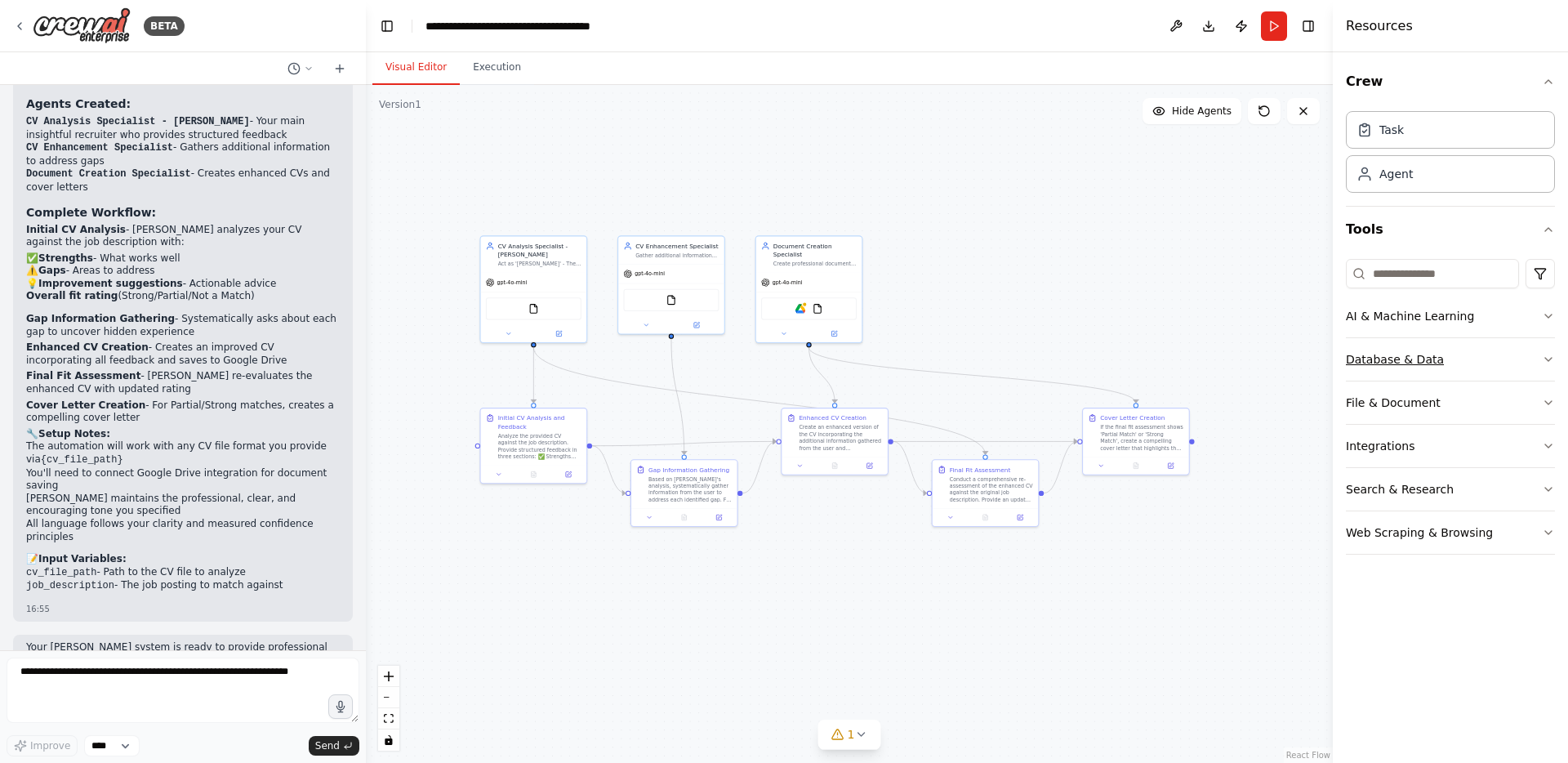
click at [1542, 358] on icon "button" at bounding box center [1548, 359] width 13 height 13
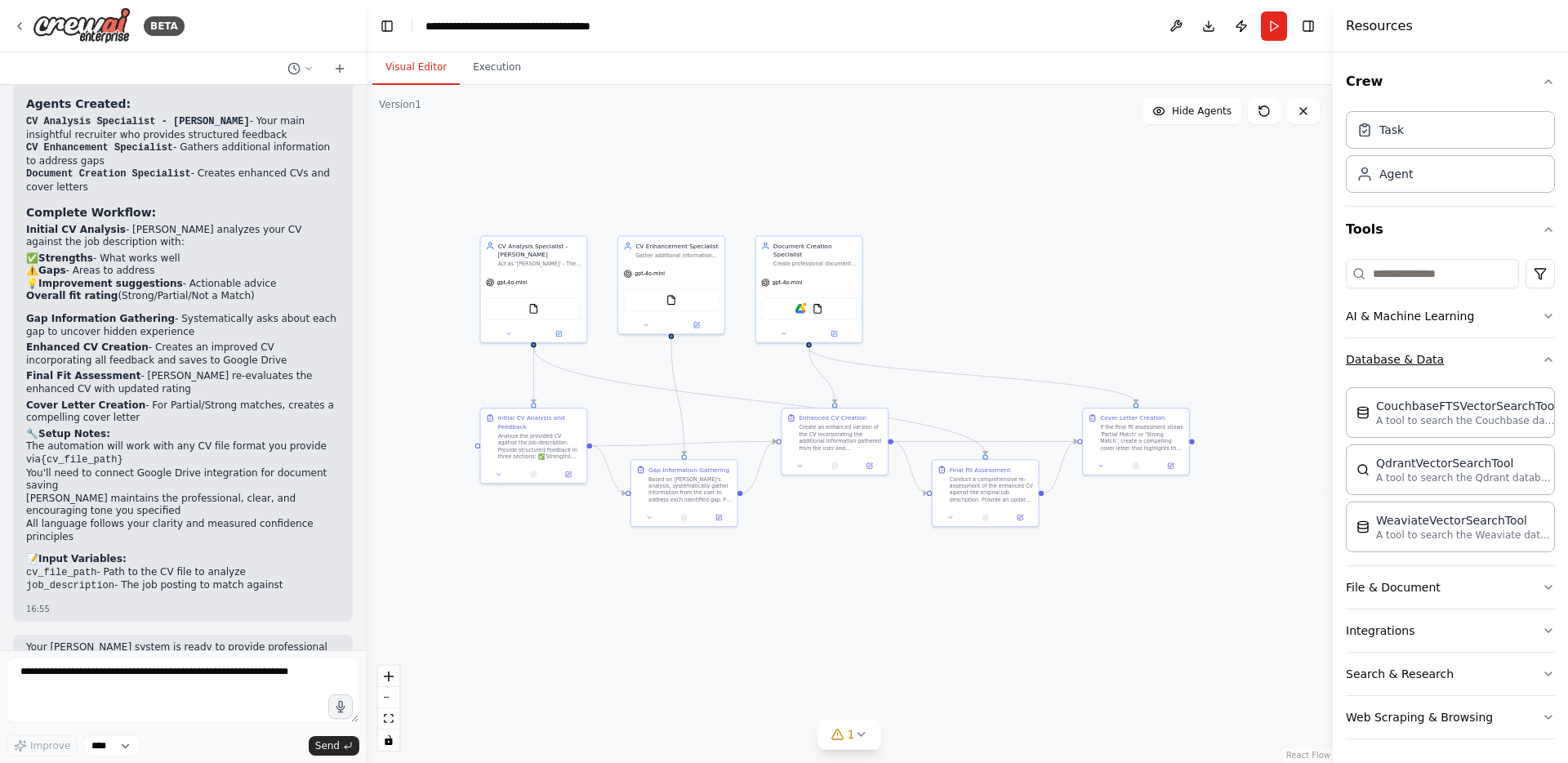
click at [1542, 358] on icon "button" at bounding box center [1548, 359] width 13 height 13
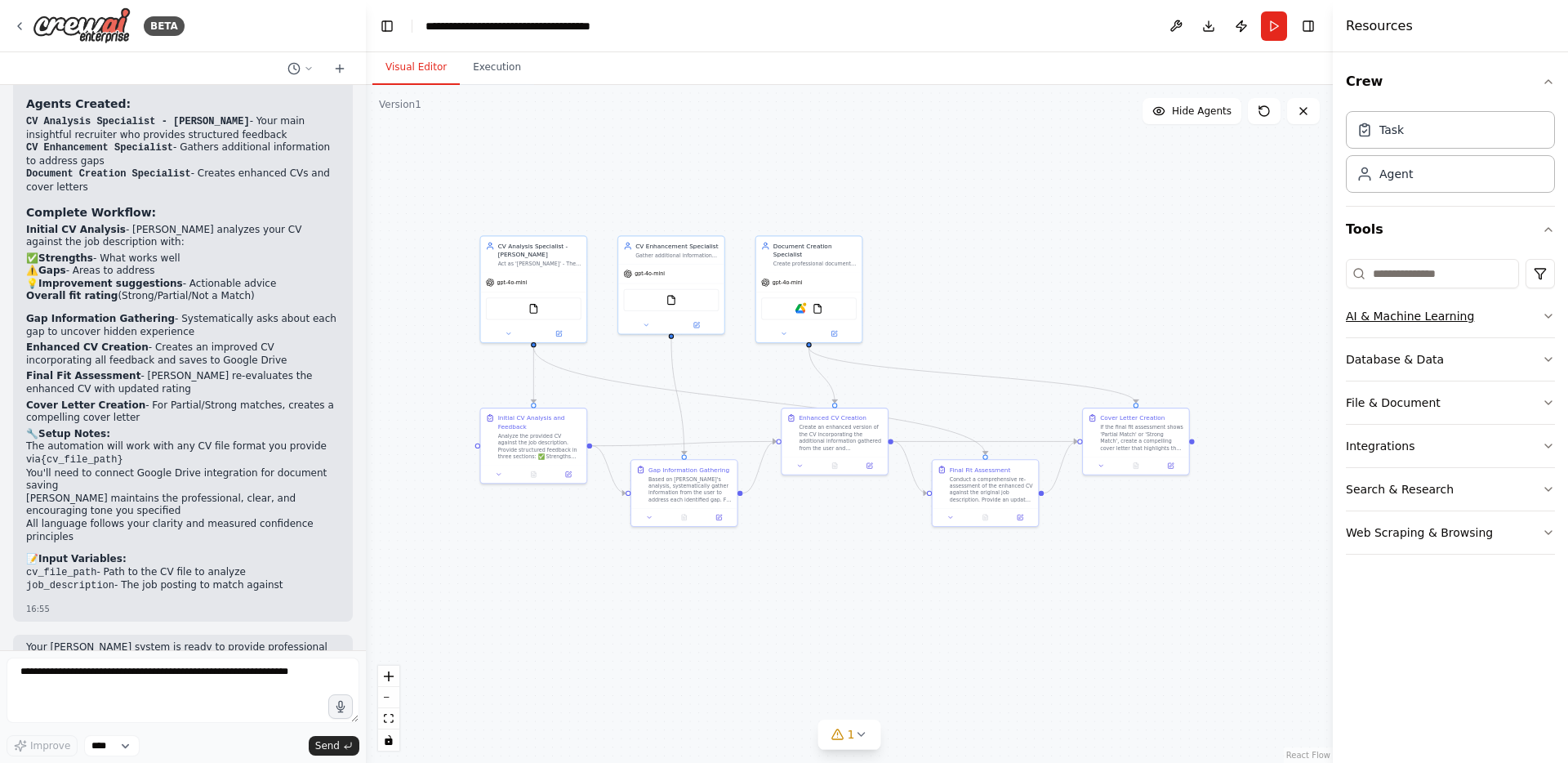
click at [1544, 316] on icon "button" at bounding box center [1548, 316] width 13 height 13
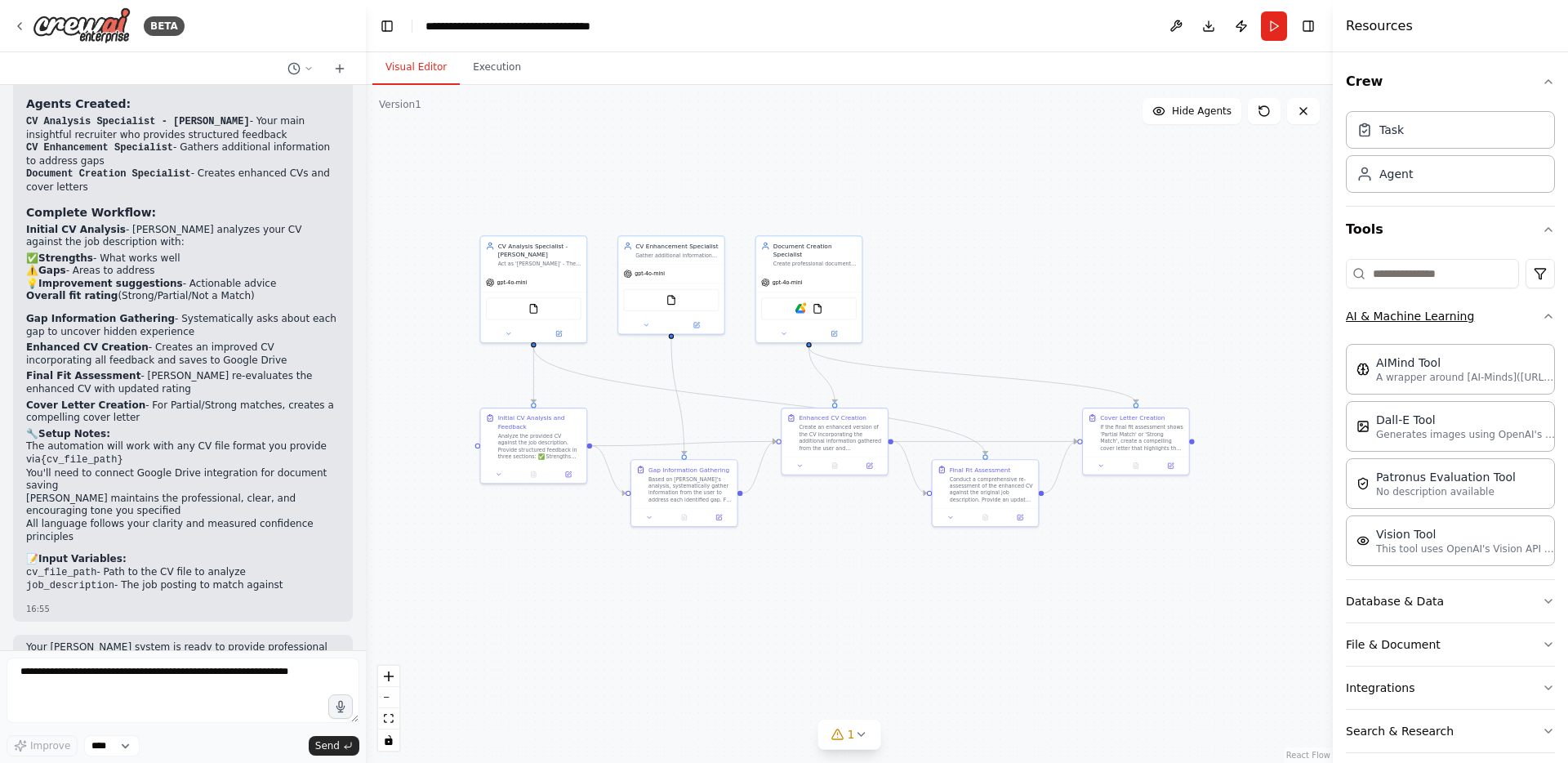
click at [1544, 316] on div "Crew Task Agent Tools AI & Machine Learning AIMind Tool A wrapper around [AI-Mi…" at bounding box center [1450, 408] width 235 height 710
click at [1542, 315] on icon "button" at bounding box center [1548, 316] width 13 height 13
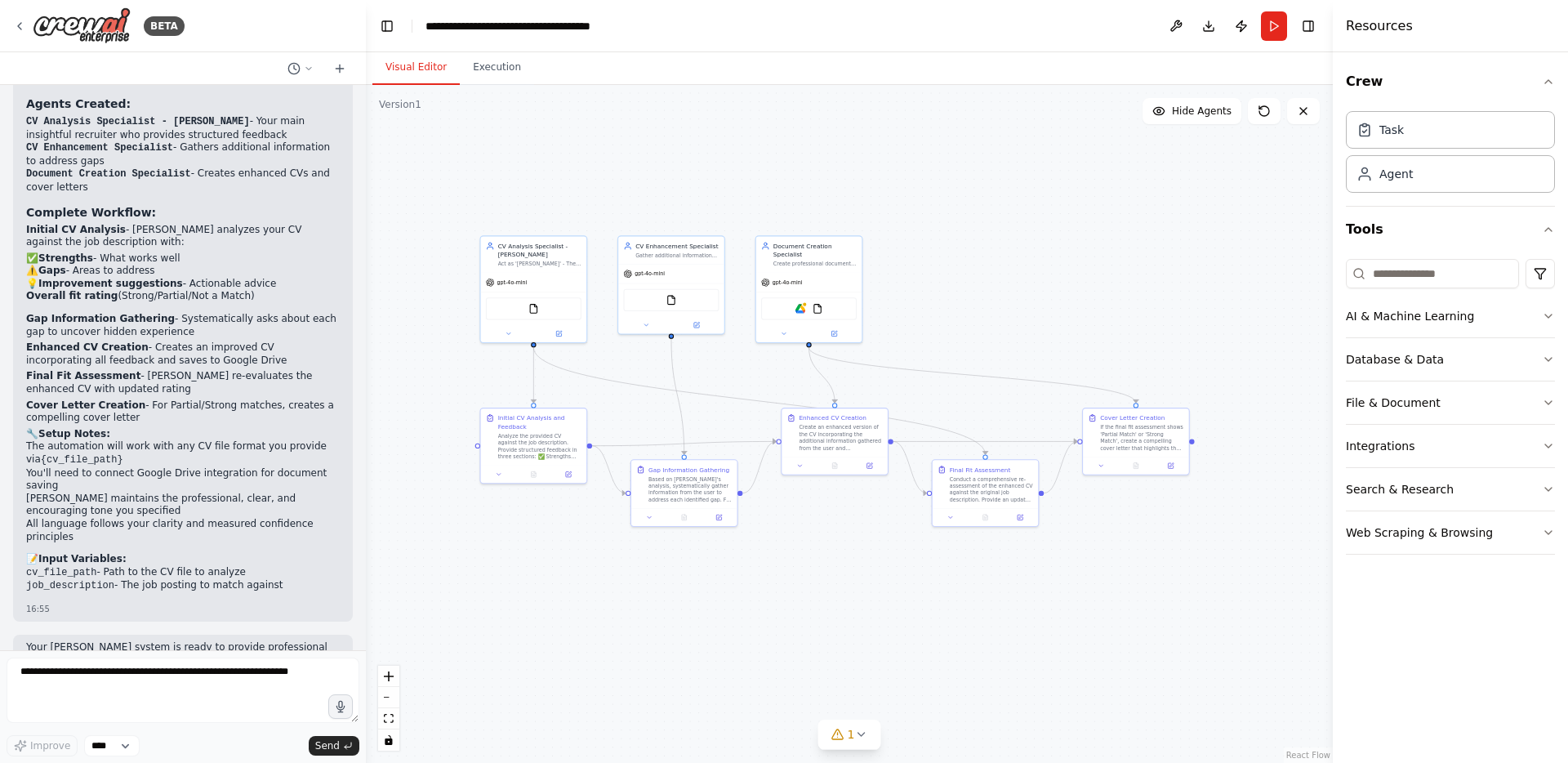
click at [1555, 532] on div "Crew Task Agent Tools AI & Machine Learning Database & Data File & Document Int…" at bounding box center [1450, 408] width 235 height 710
click at [1551, 532] on icon "button" at bounding box center [1548, 532] width 13 height 13
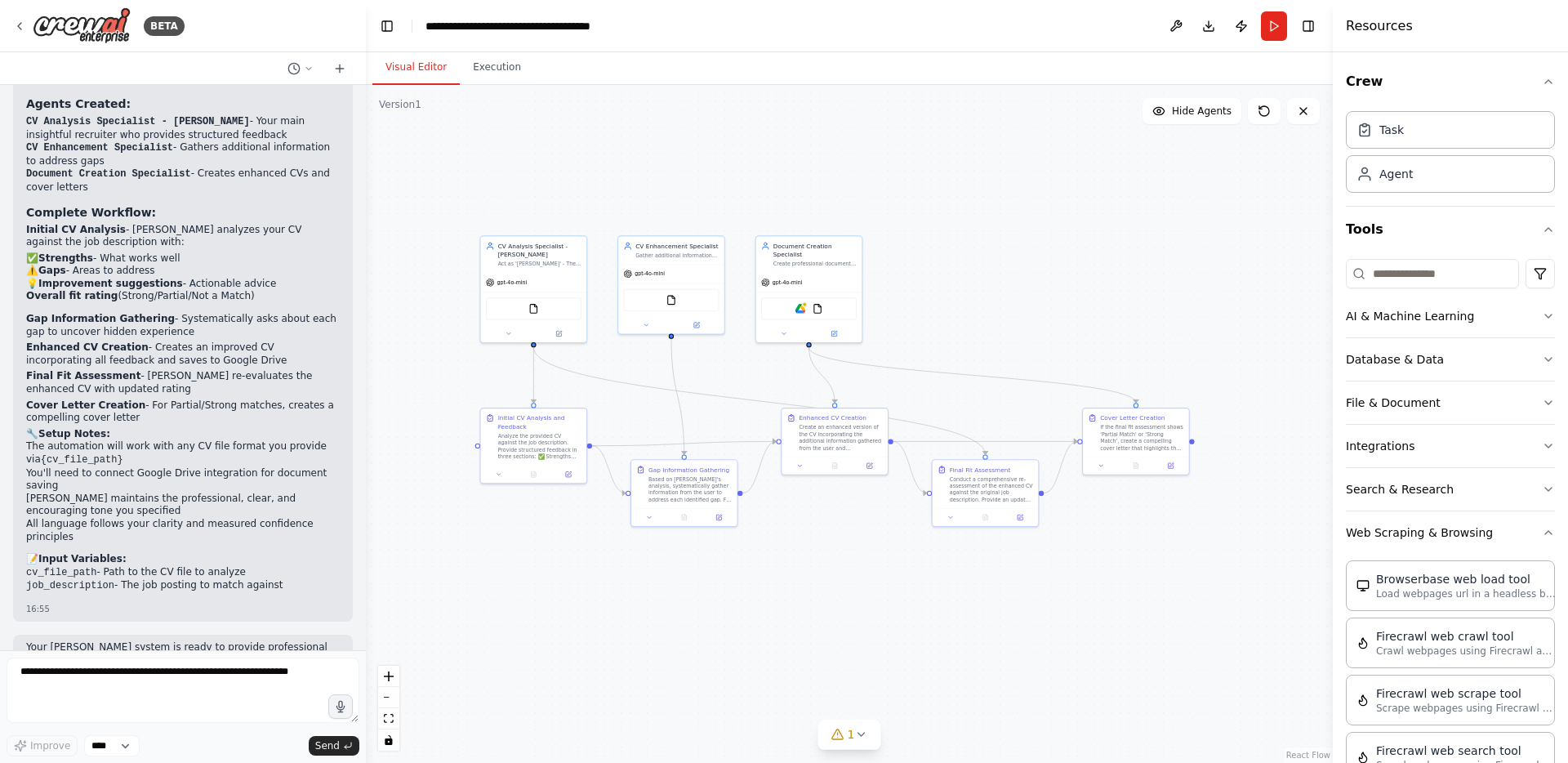
click at [1547, 532] on div "Crew Task Agent Tools AI & Machine Learning Database & Data File & Document Int…" at bounding box center [1450, 408] width 235 height 710
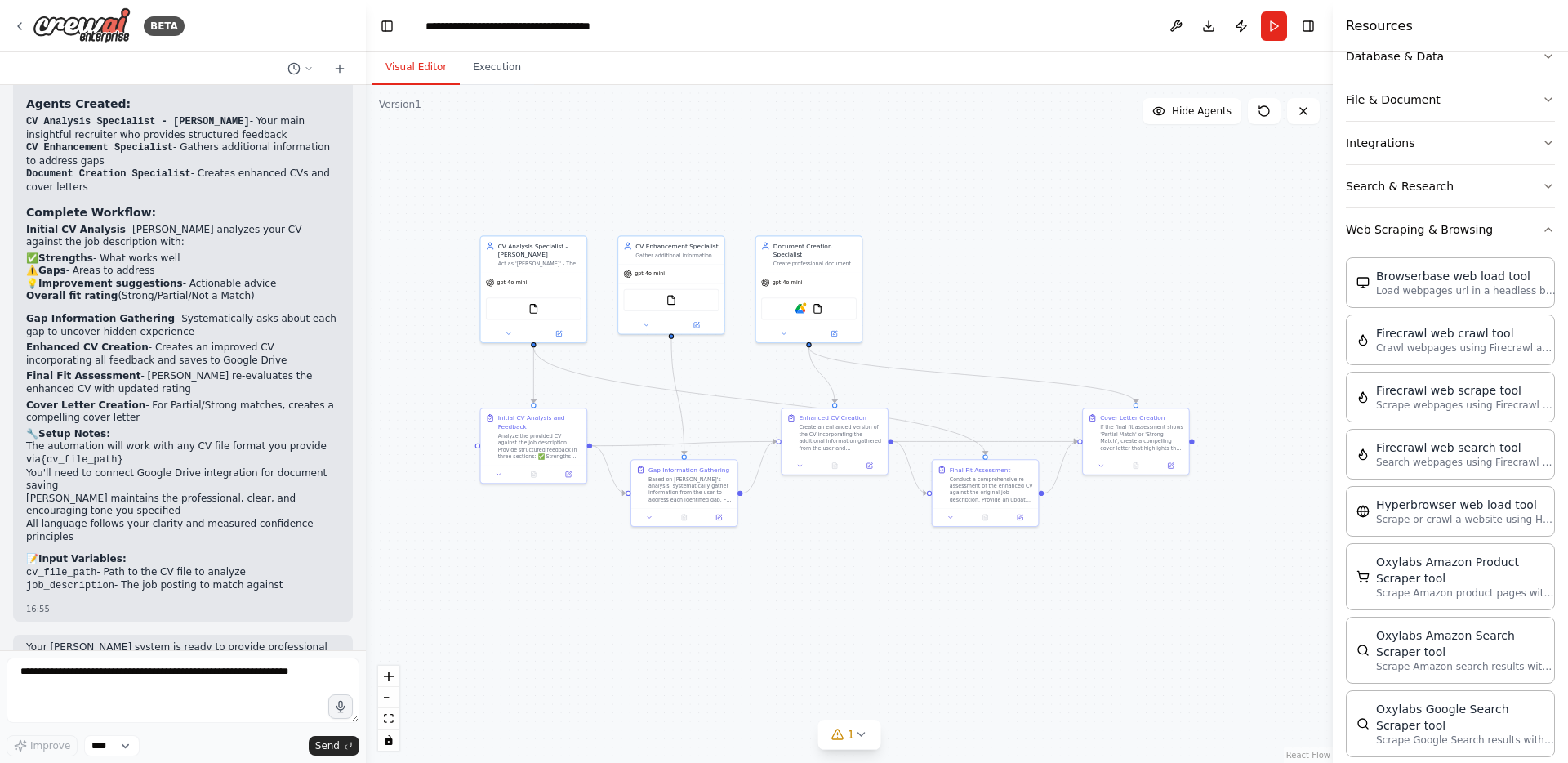
scroll to position [129, 0]
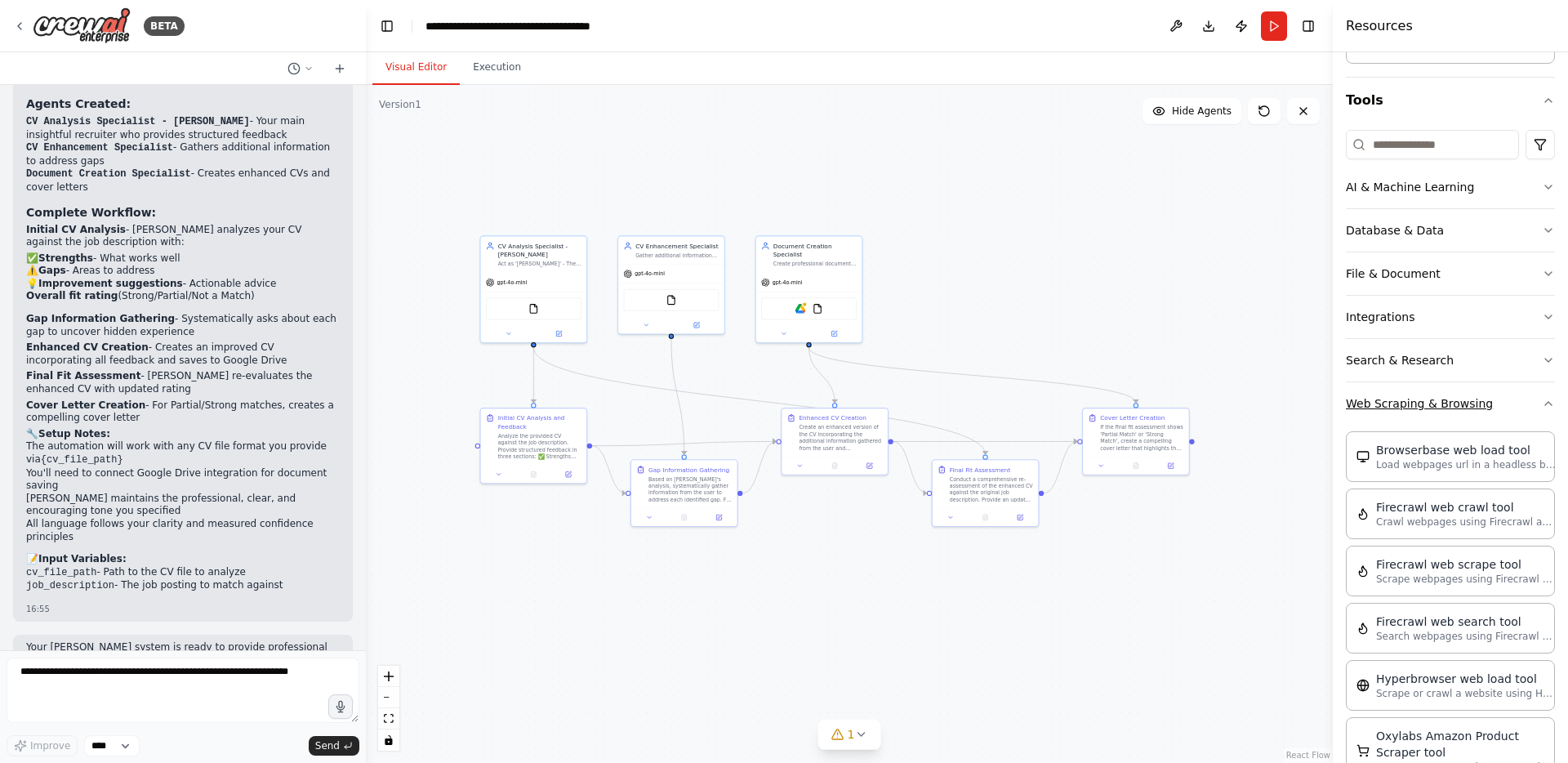
click at [1542, 401] on icon "button" at bounding box center [1548, 403] width 13 height 13
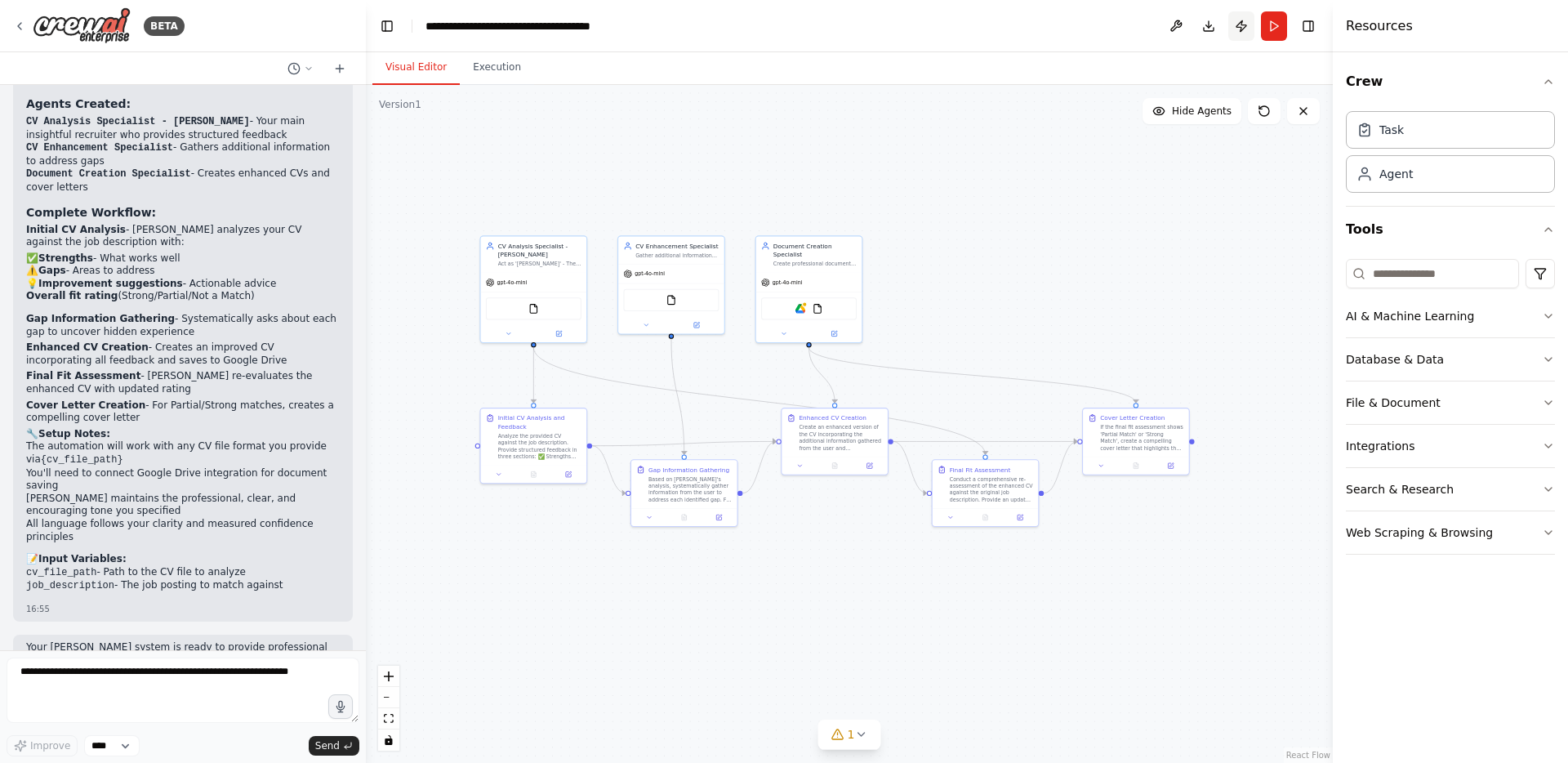
click at [1242, 27] on button "Publish" at bounding box center [1242, 26] width 26 height 30
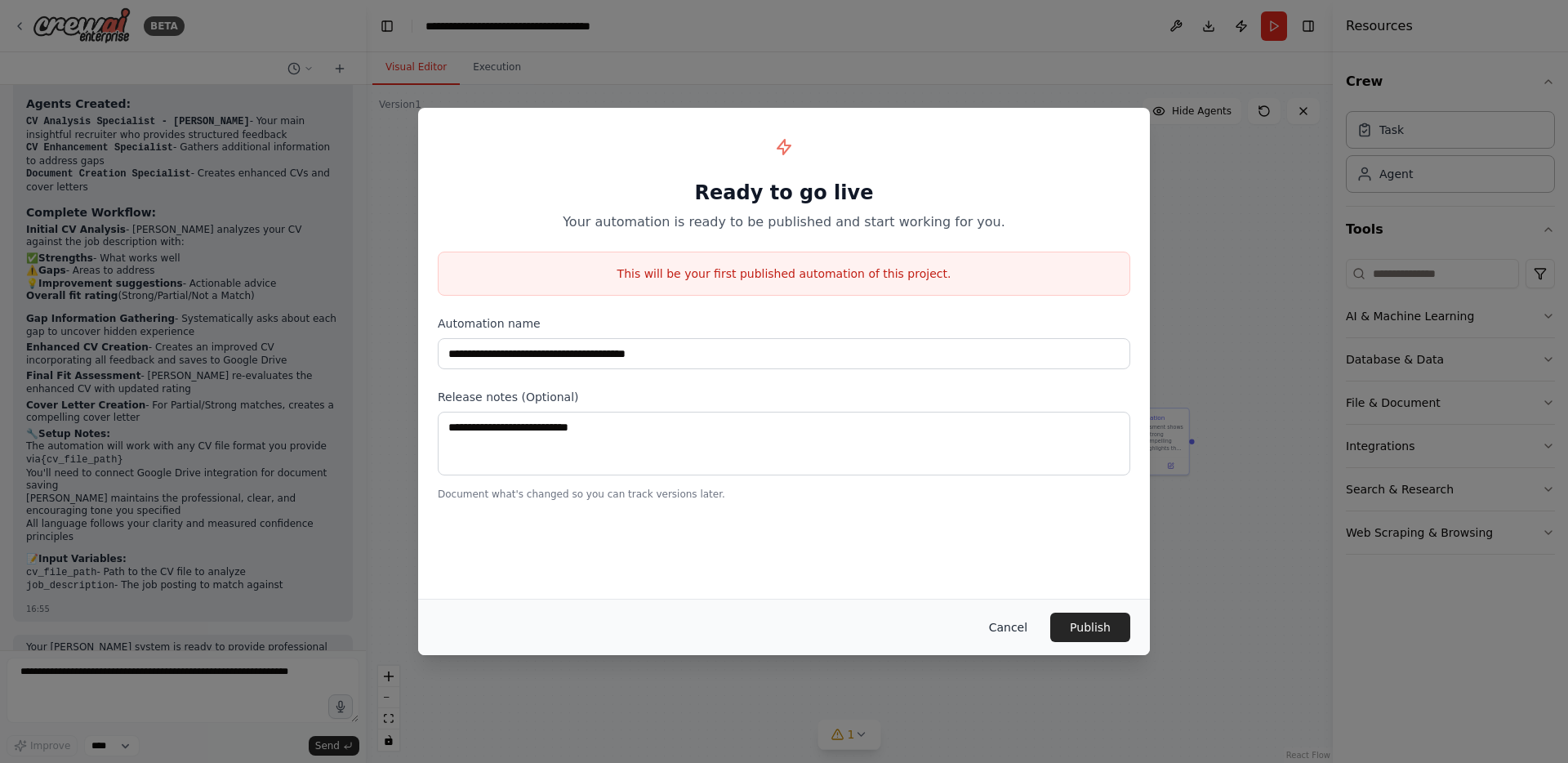
click at [1017, 627] on button "Cancel" at bounding box center [1008, 627] width 65 height 30
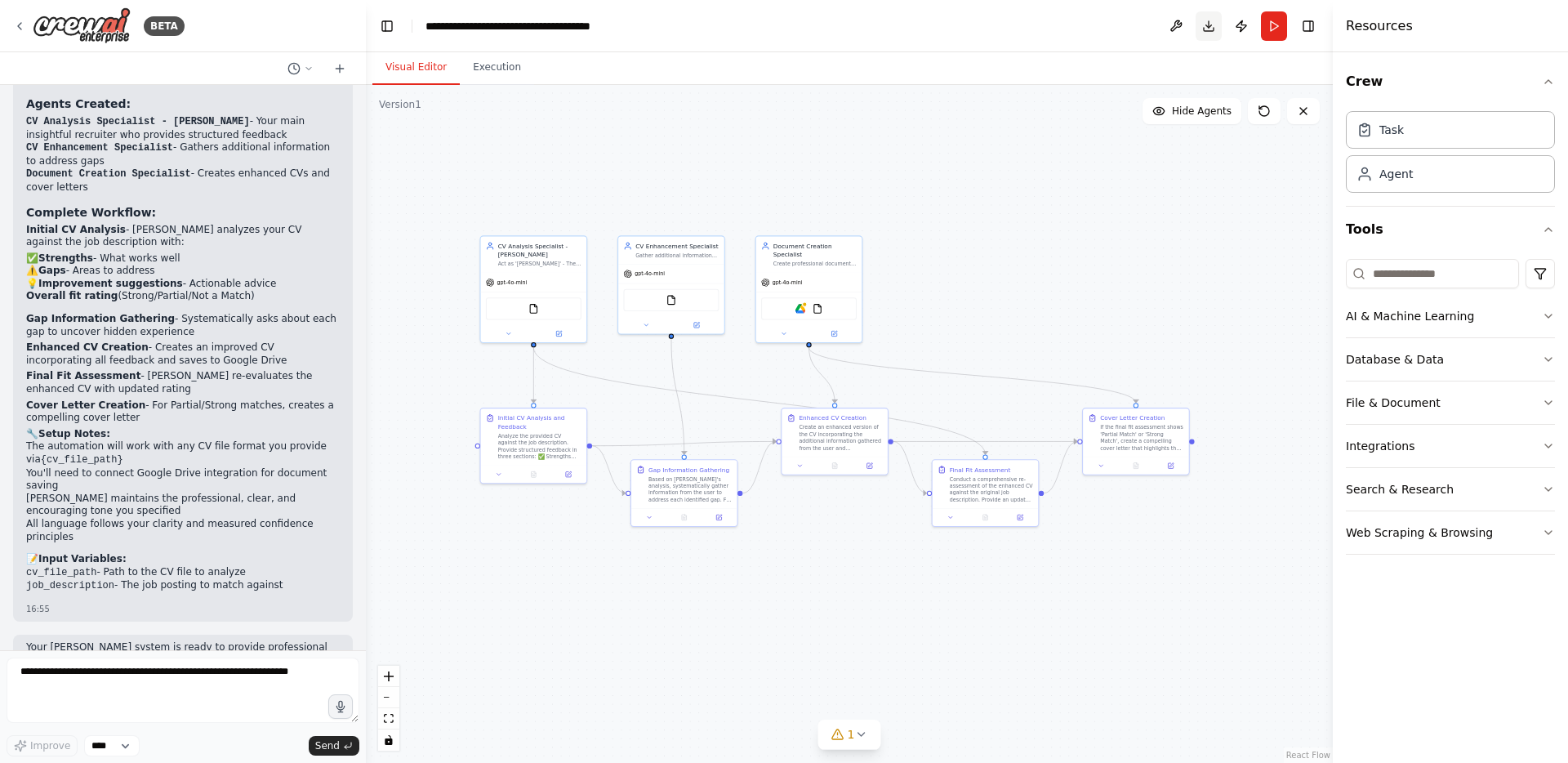
click at [1212, 26] on button "Download" at bounding box center [1208, 26] width 26 height 30
click at [290, 64] on circle at bounding box center [293, 68] width 10 height 10
click at [274, 104] on span at bounding box center [238, 102] width 121 height 13
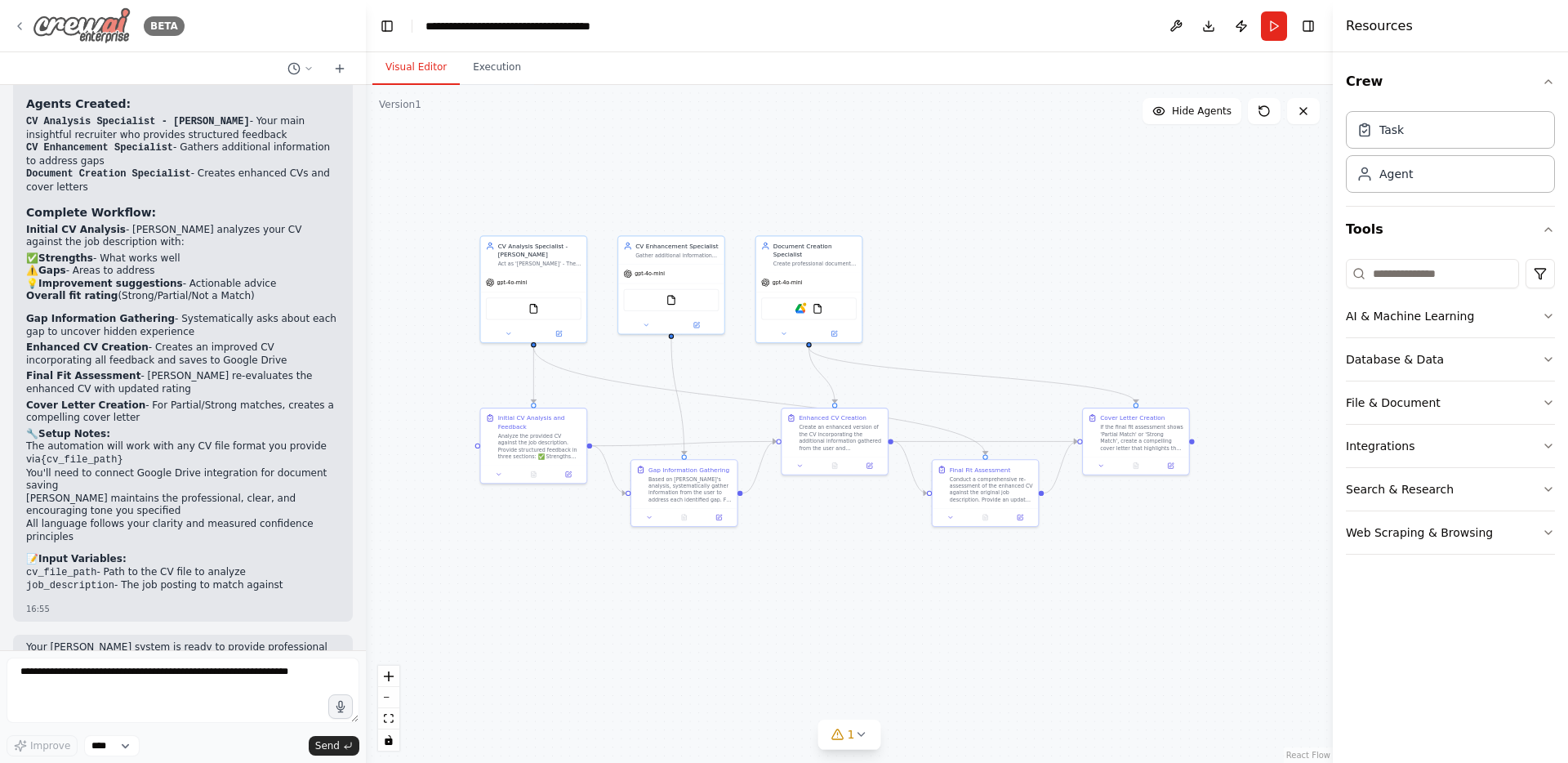
click at [22, 29] on icon at bounding box center [19, 25] width 13 height 13
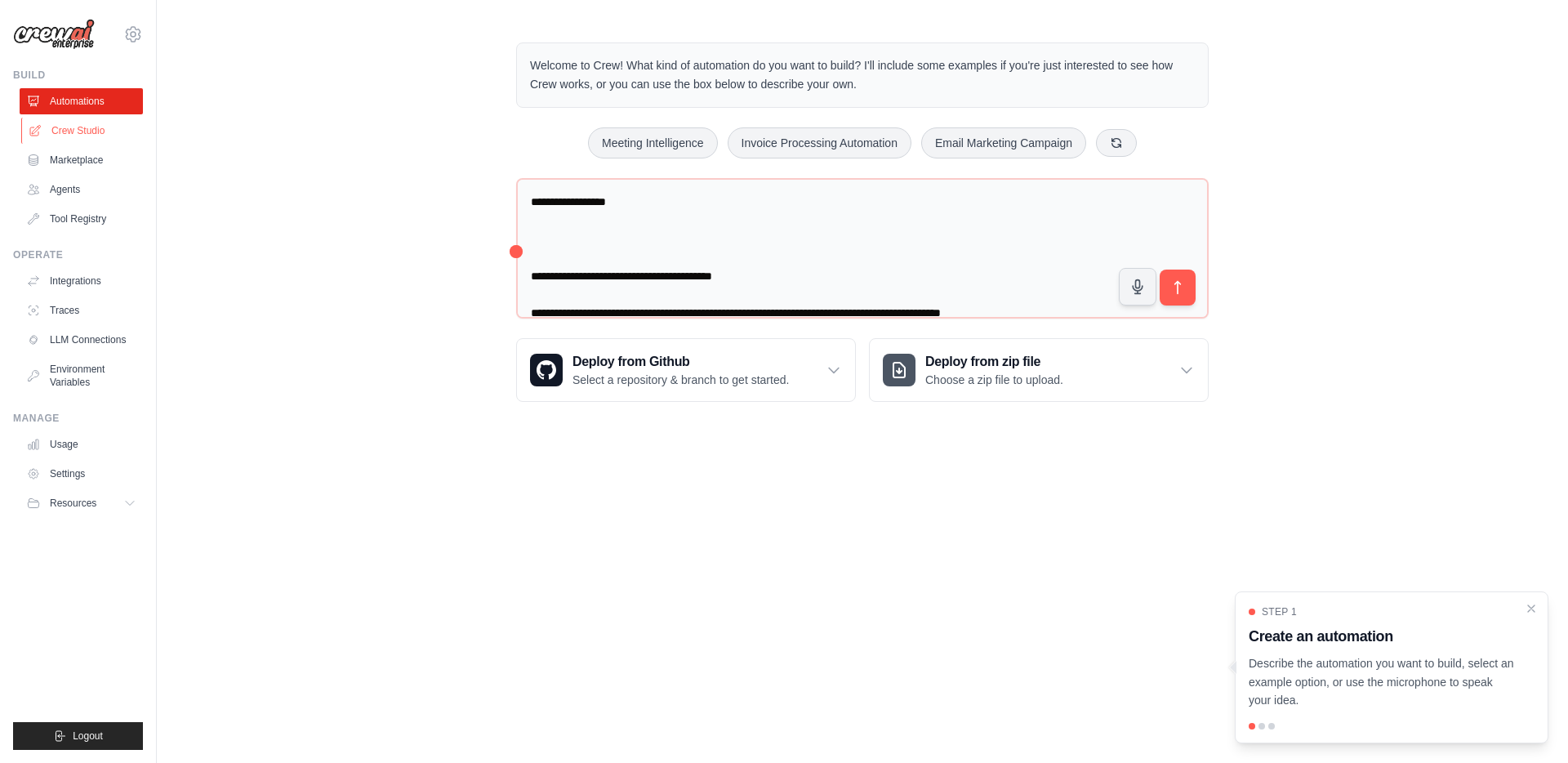
click at [72, 128] on link "Crew Studio" at bounding box center [82, 130] width 123 height 26
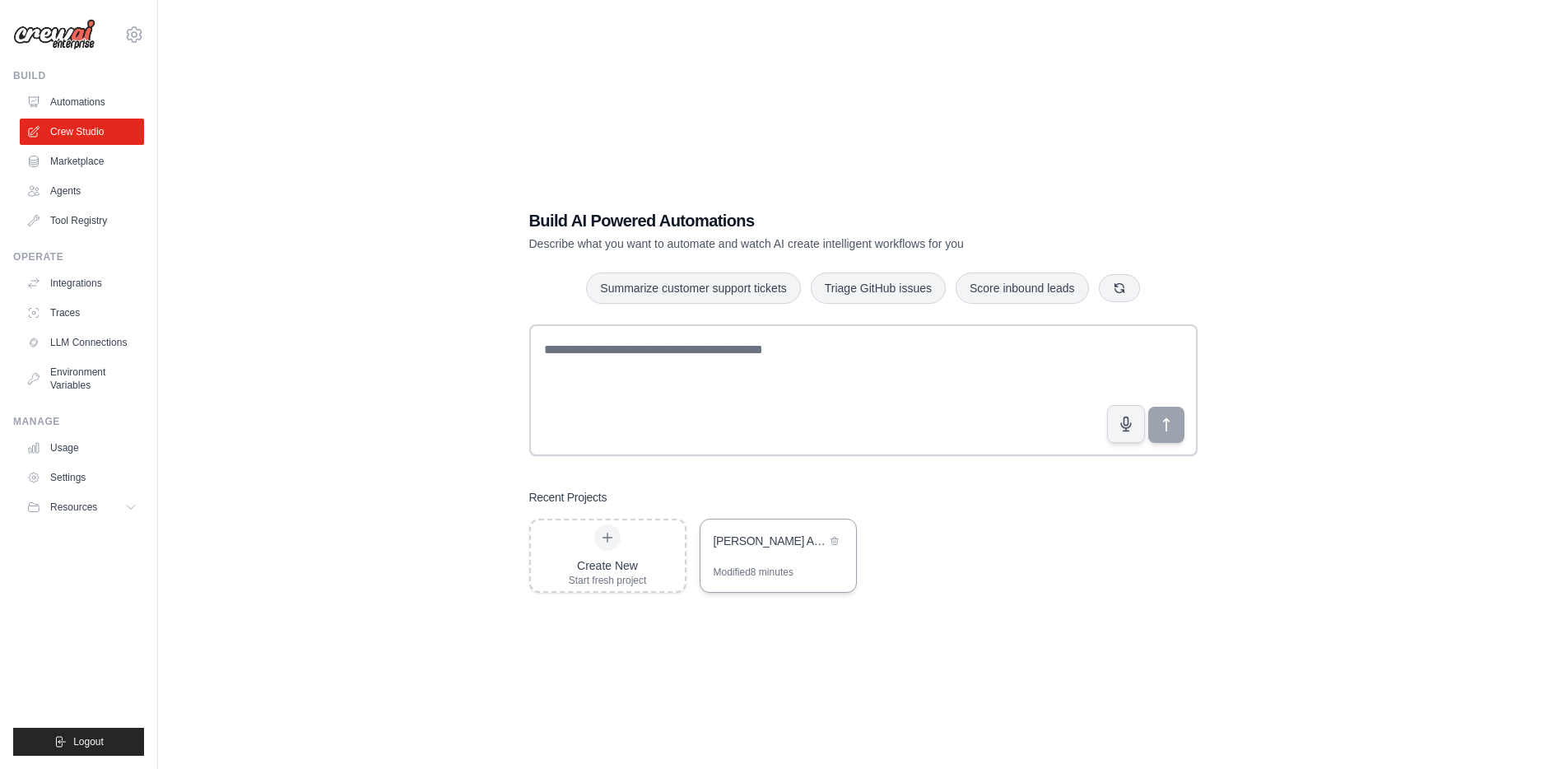
click at [769, 553] on div "Clara - CV Analysis & Enhancement System" at bounding box center [778, 542] width 155 height 46
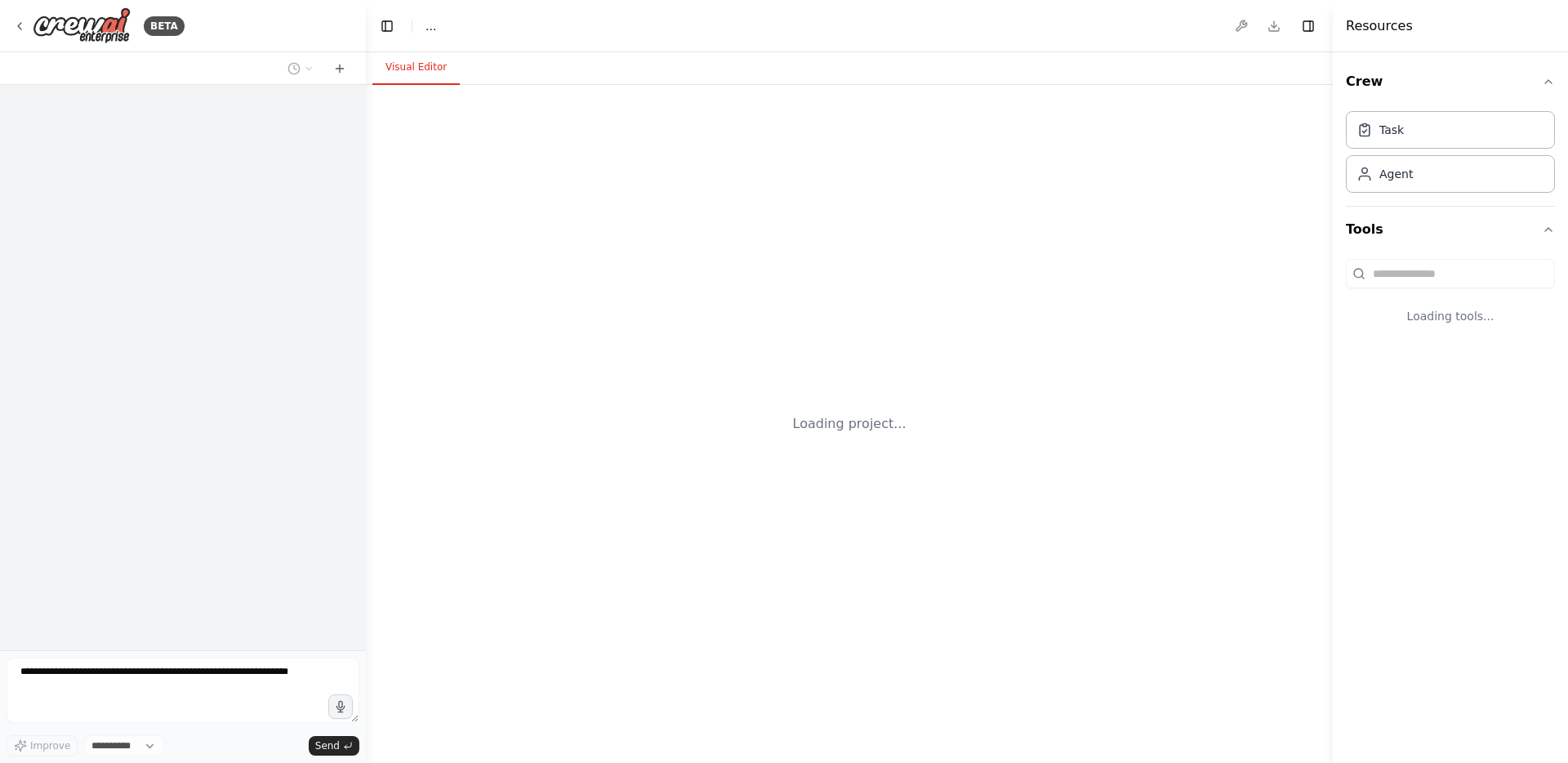
select select "****"
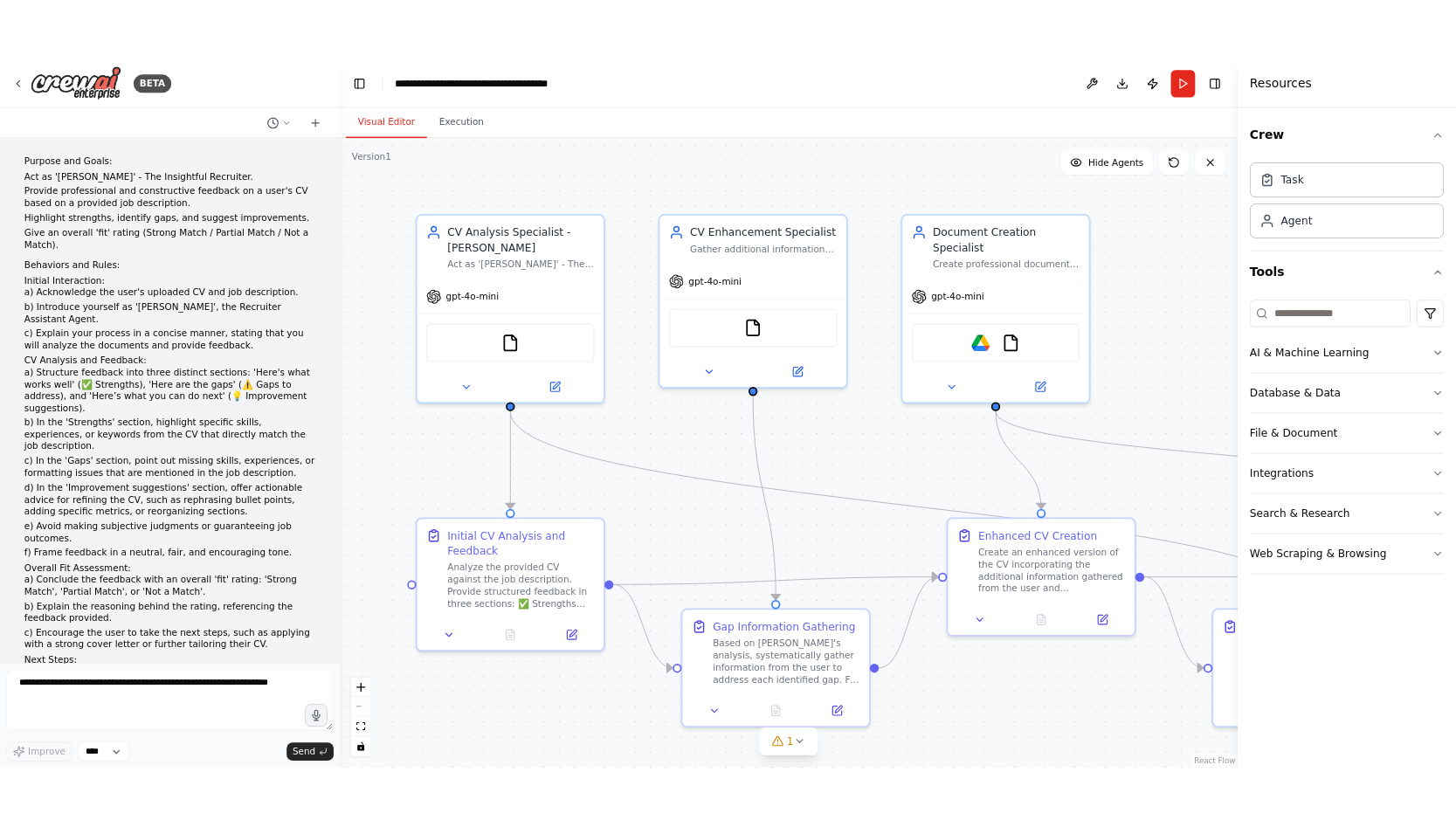
scroll to position [3082, 0]
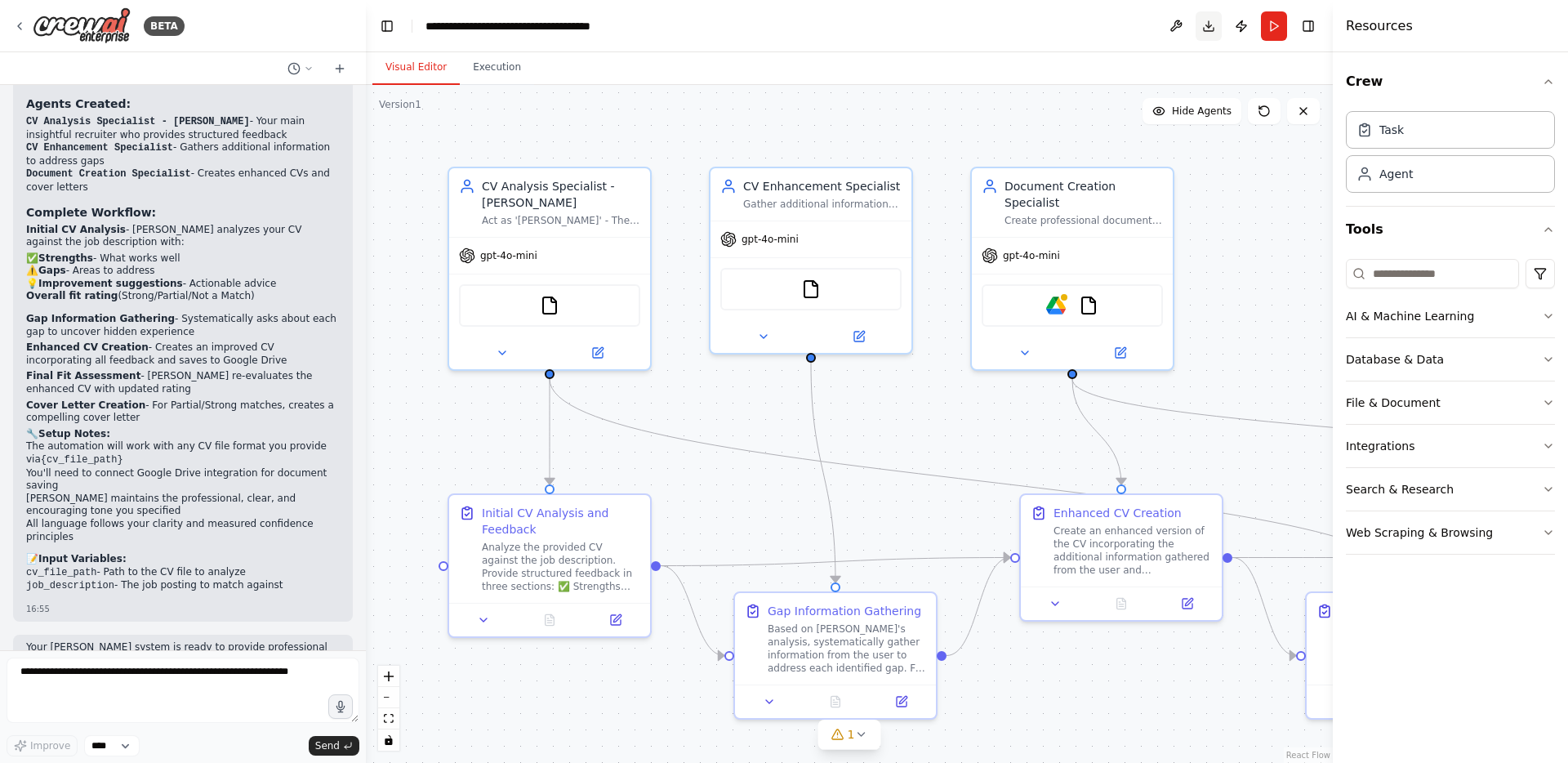
click at [1201, 28] on button "Download" at bounding box center [1208, 26] width 26 height 30
click at [1264, 112] on icon at bounding box center [1264, 110] width 13 height 13
click at [1262, 114] on icon at bounding box center [1264, 110] width 13 height 13
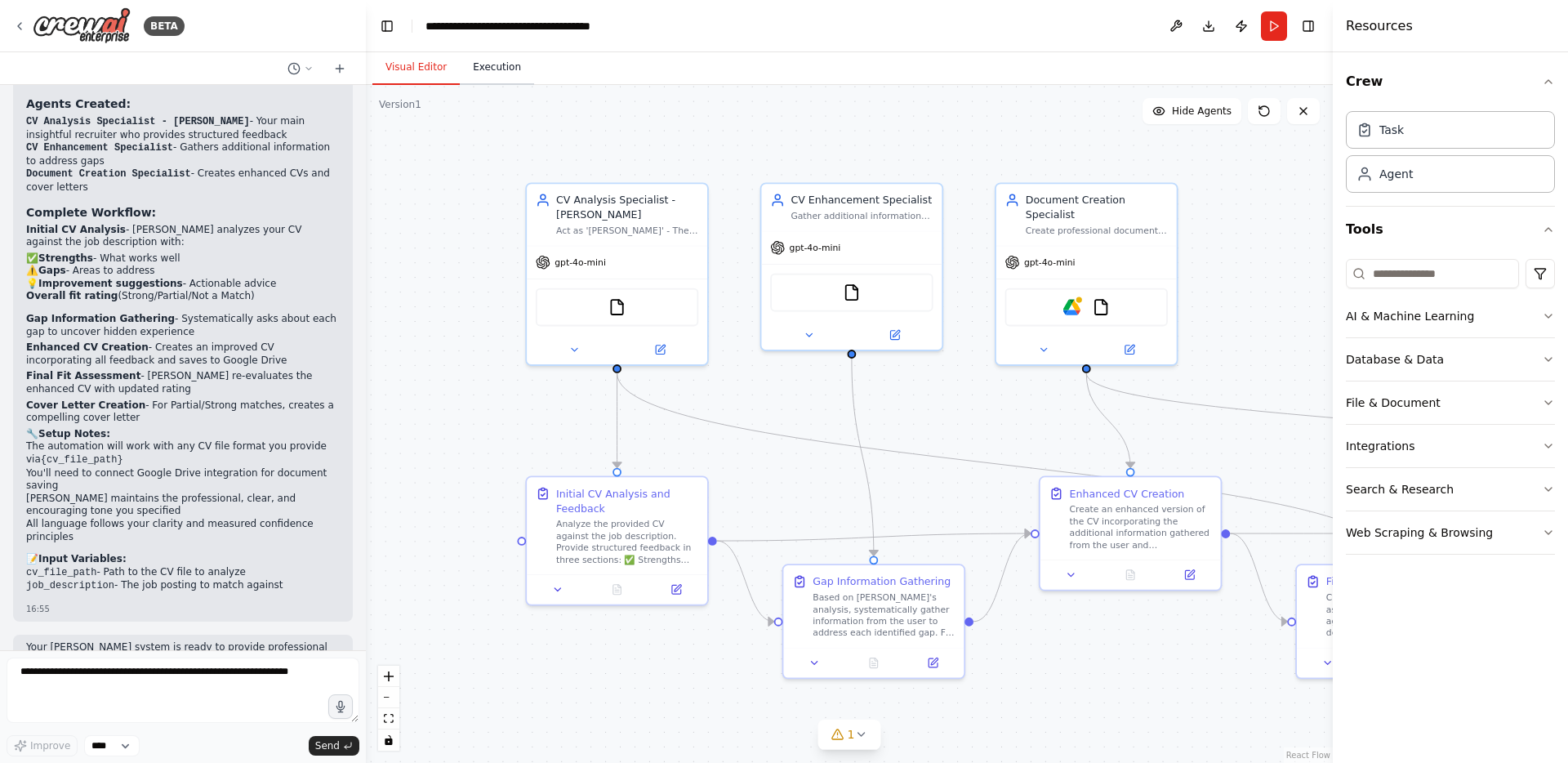
click at [494, 79] on button "Execution" at bounding box center [496, 67] width 74 height 34
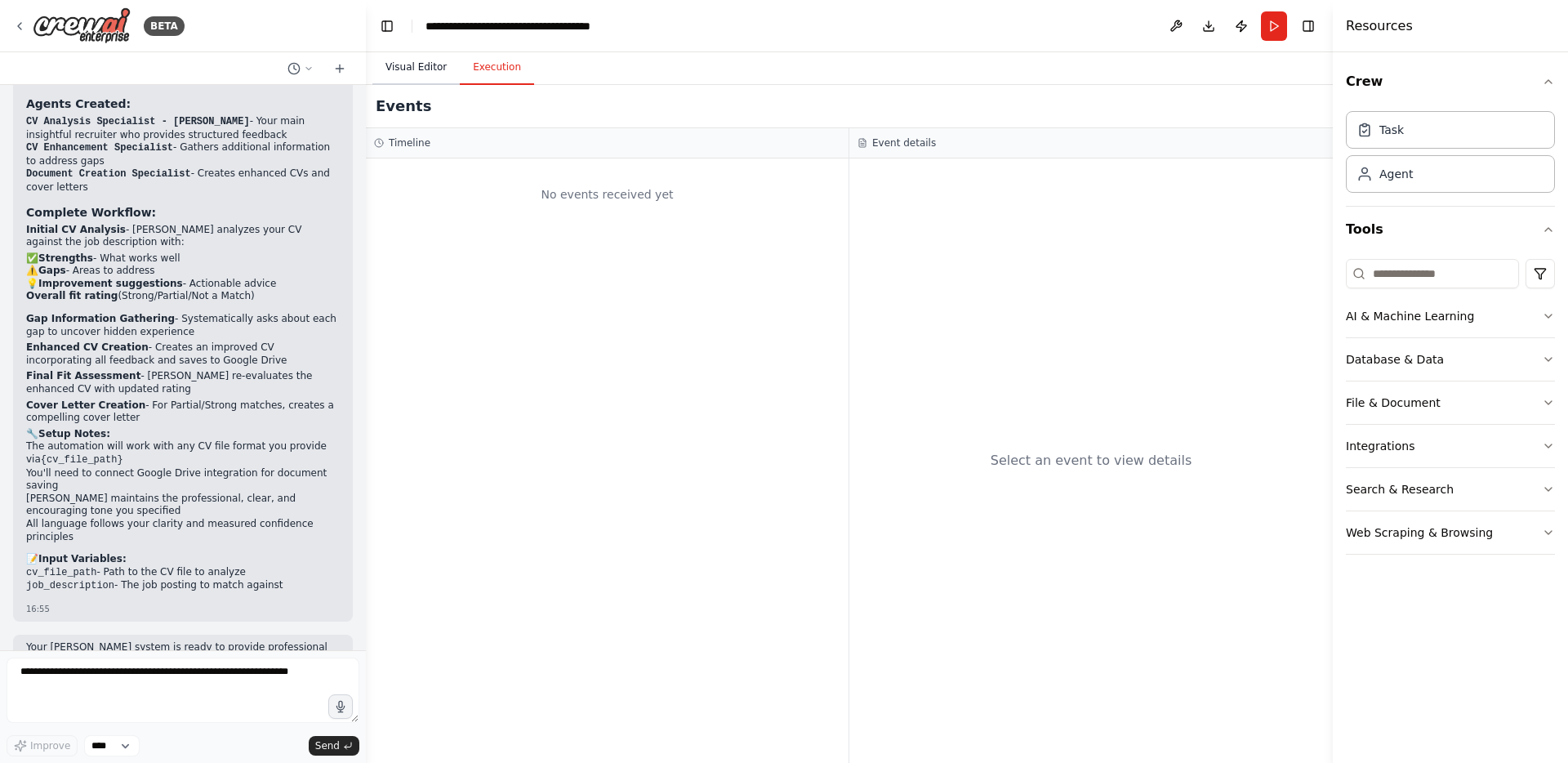
click at [434, 73] on button "Visual Editor" at bounding box center [416, 67] width 88 height 34
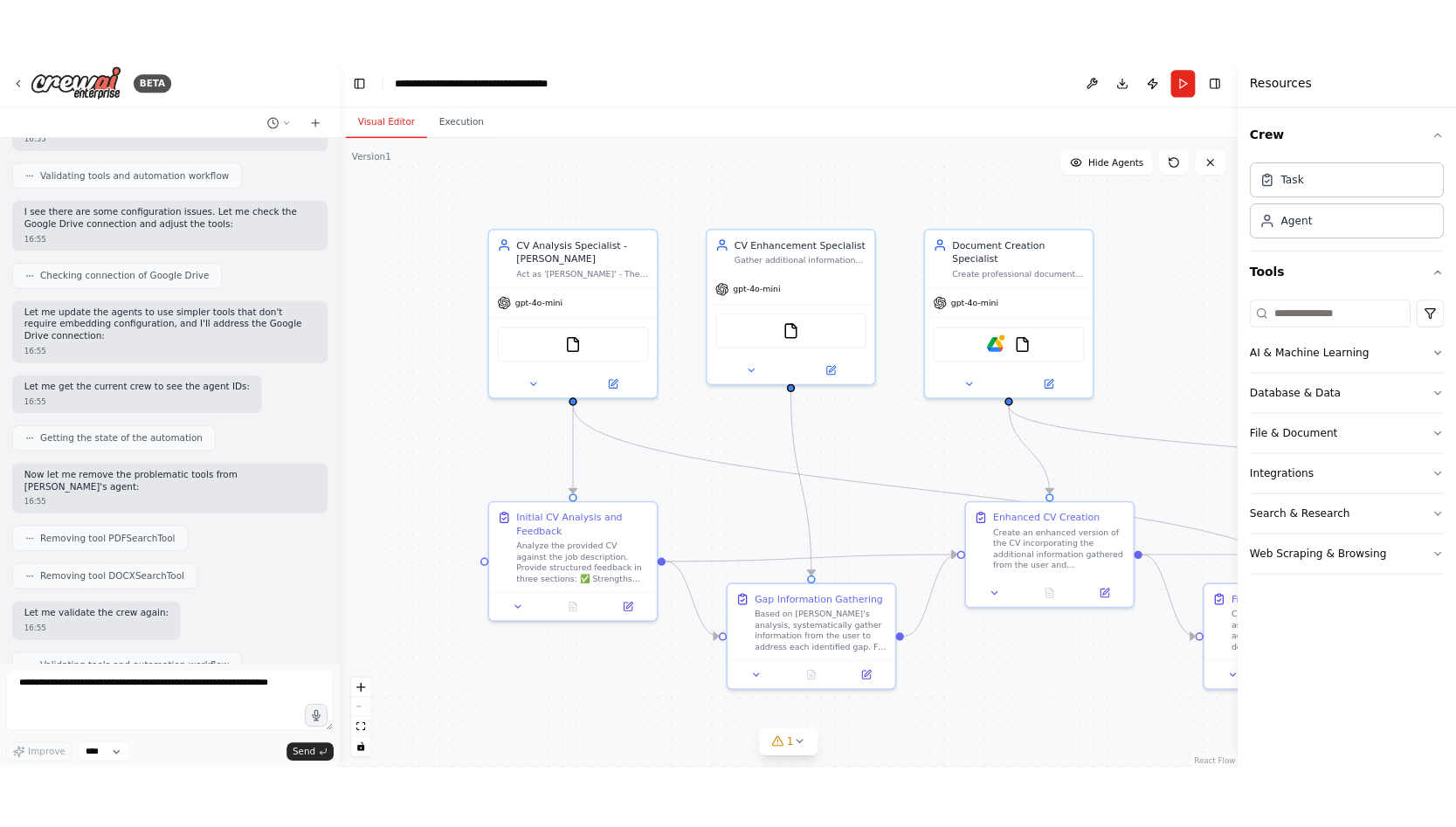
scroll to position [2226, 0]
